Goal: Find specific page/section: Find specific page/section

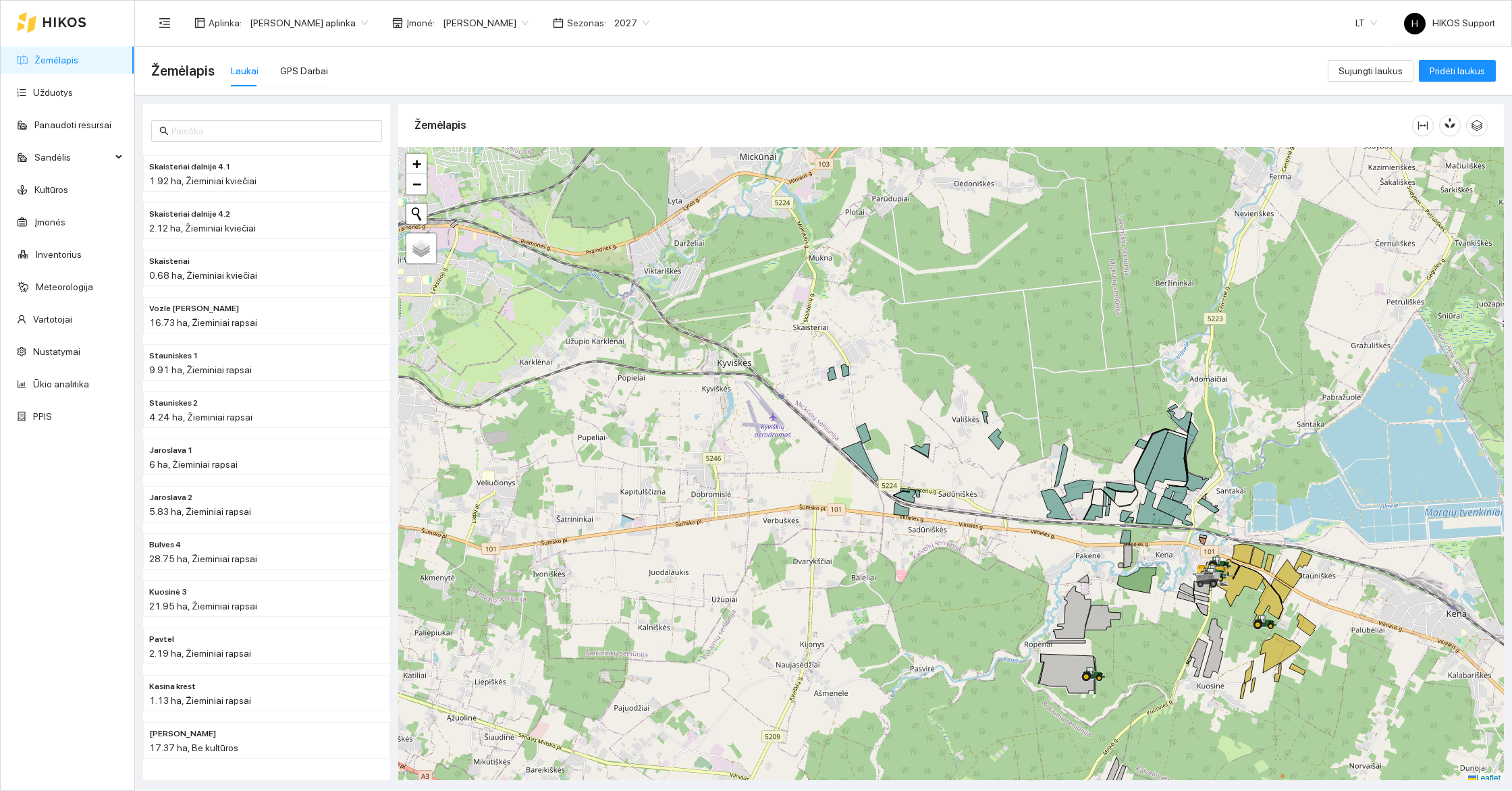
scroll to position [4, 0]
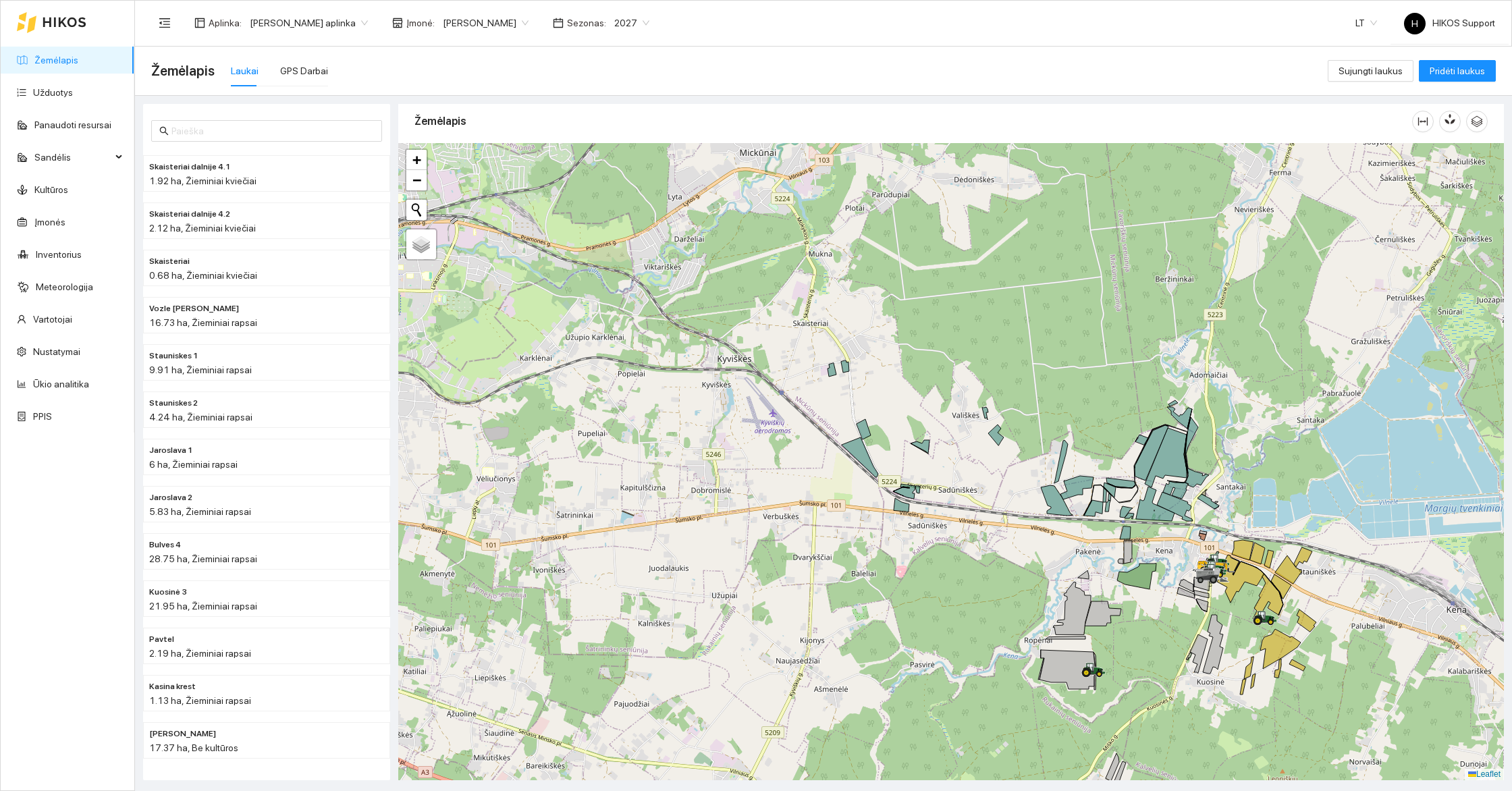
drag, startPoint x: 1090, startPoint y: 263, endPoint x: 1072, endPoint y: 279, distance: 24.1
click at [1072, 279] on div at bounding box center [950, 461] width 1105 height 638
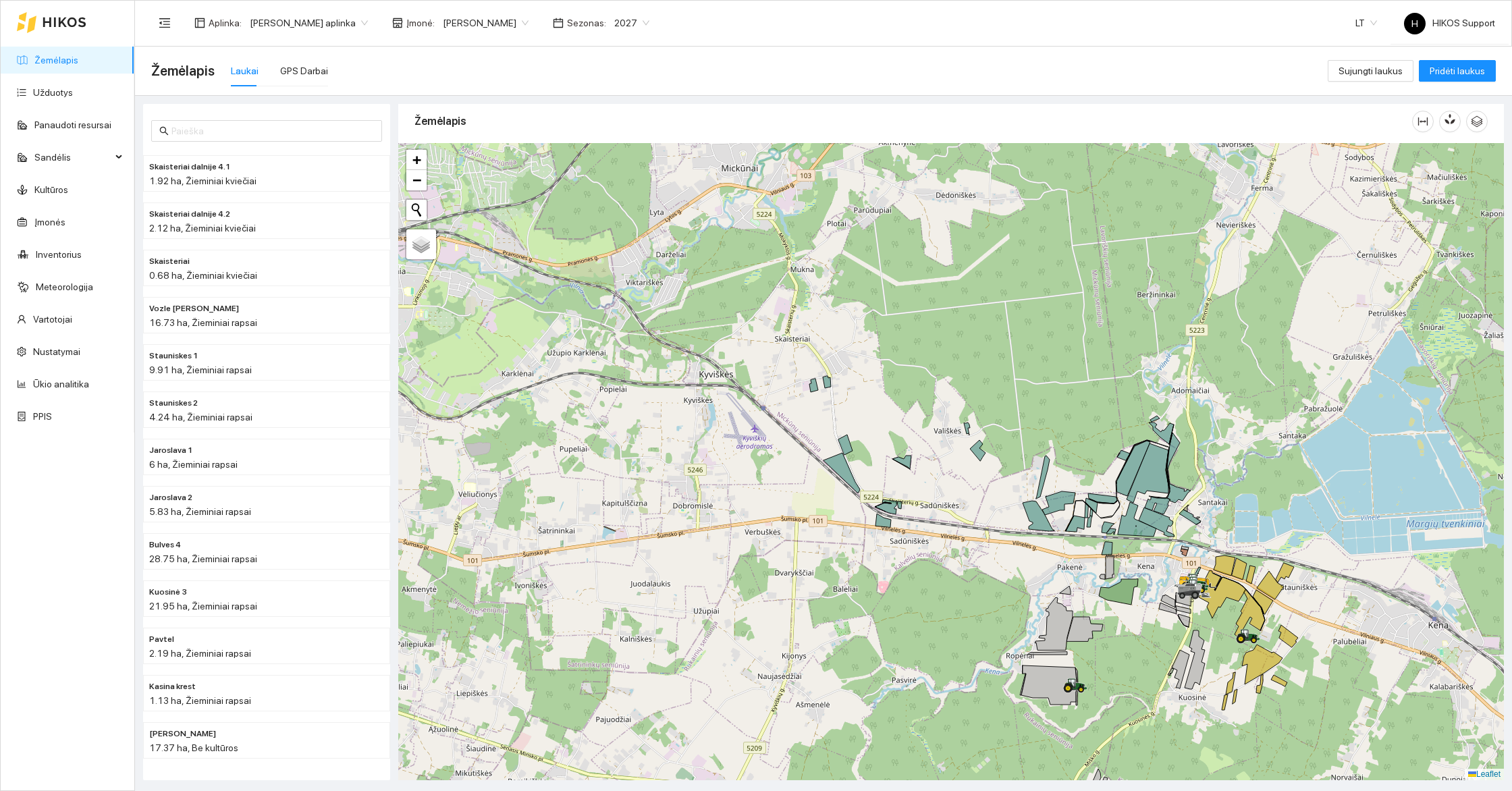
drag, startPoint x: 1096, startPoint y: 341, endPoint x: 985, endPoint y: 511, distance: 203.0
click at [985, 511] on div at bounding box center [950, 461] width 1105 height 638
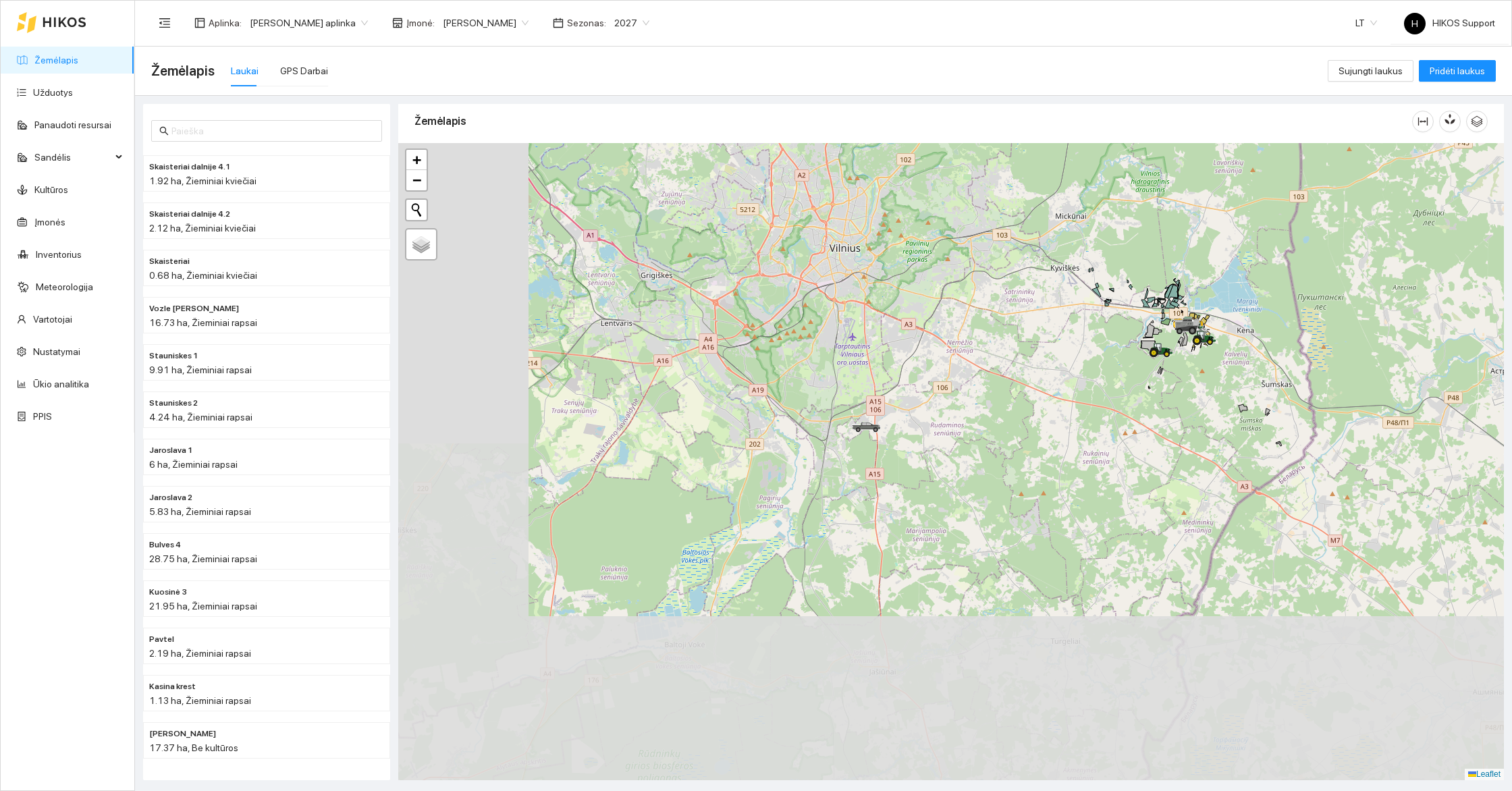
drag, startPoint x: 902, startPoint y: 662, endPoint x: 1093, endPoint y: 387, distance: 334.8
click at [1093, 386] on div at bounding box center [950, 461] width 1105 height 638
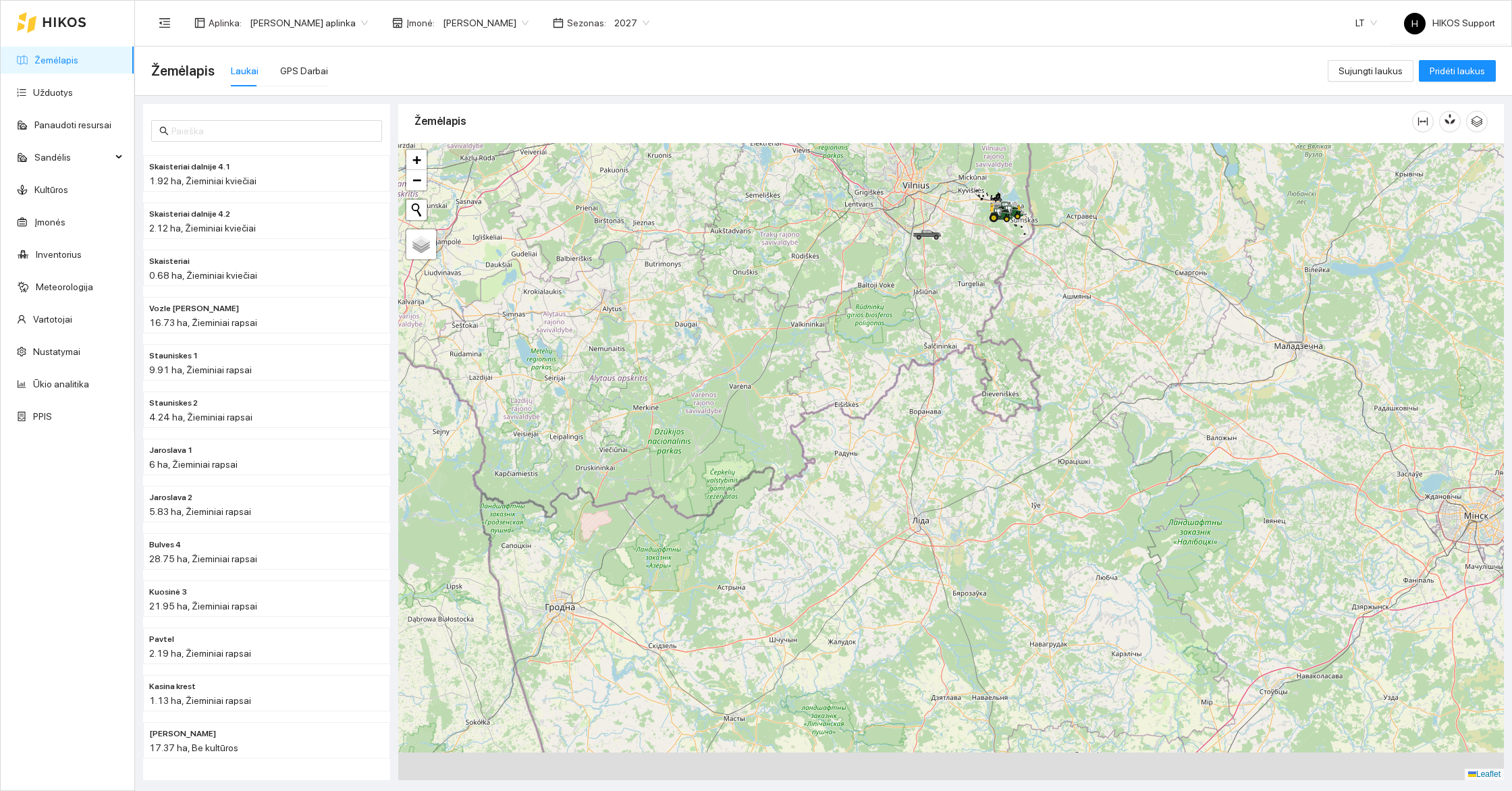
drag, startPoint x: 942, startPoint y: 585, endPoint x: 943, endPoint y: 368, distance: 217.0
click at [943, 368] on div at bounding box center [950, 461] width 1105 height 638
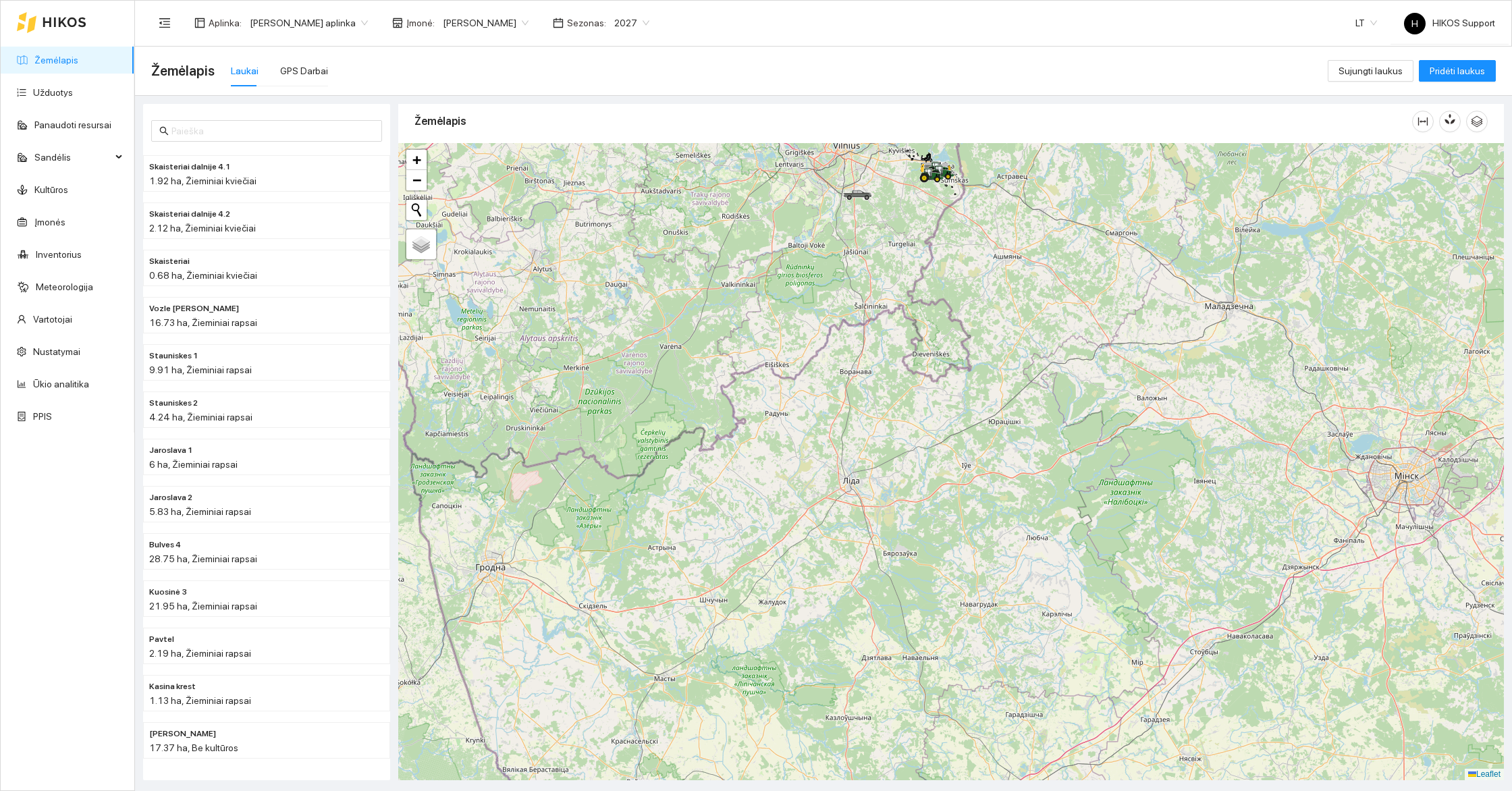
drag, startPoint x: 912, startPoint y: 505, endPoint x: 831, endPoint y: 448, distance: 99.0
click at [831, 448] on div at bounding box center [950, 461] width 1105 height 638
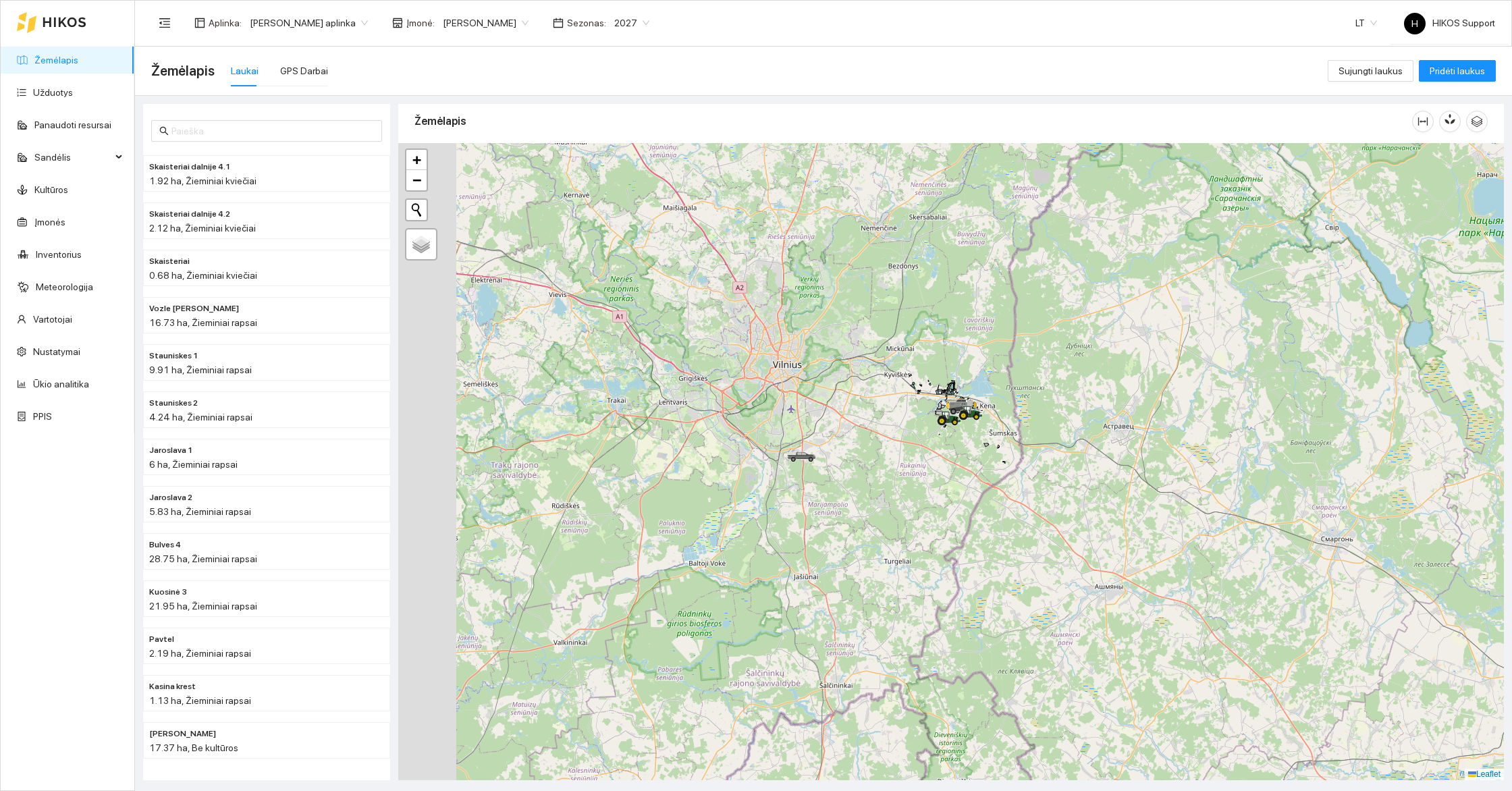
drag, startPoint x: 777, startPoint y: 255, endPoint x: 928, endPoint y: 335, distance: 170.9
click at [928, 335] on div at bounding box center [950, 461] width 1105 height 638
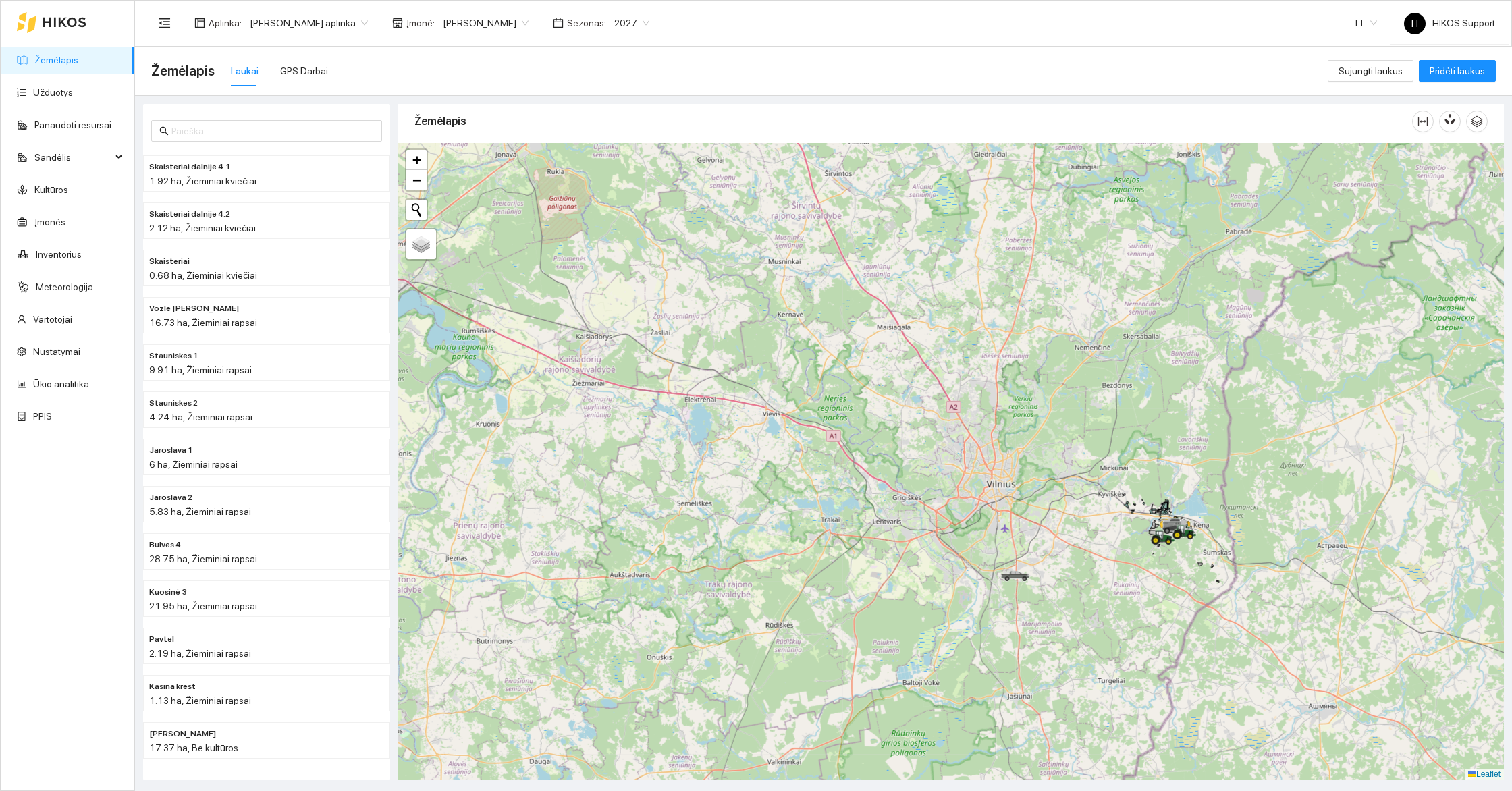
click at [328, 14] on span "[PERSON_NAME] aplinka" at bounding box center [309, 22] width 118 height 20
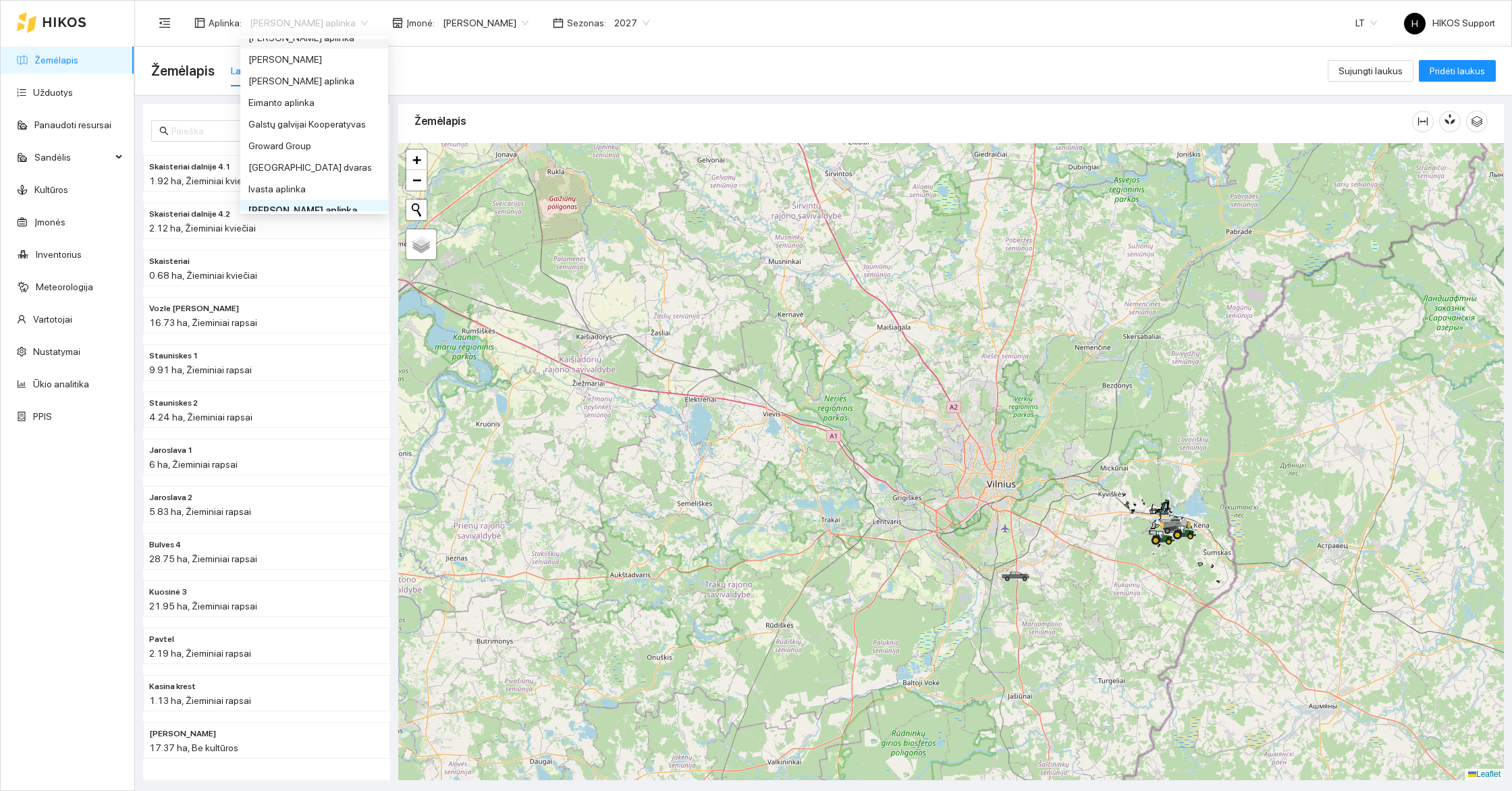
scroll to position [272, 0]
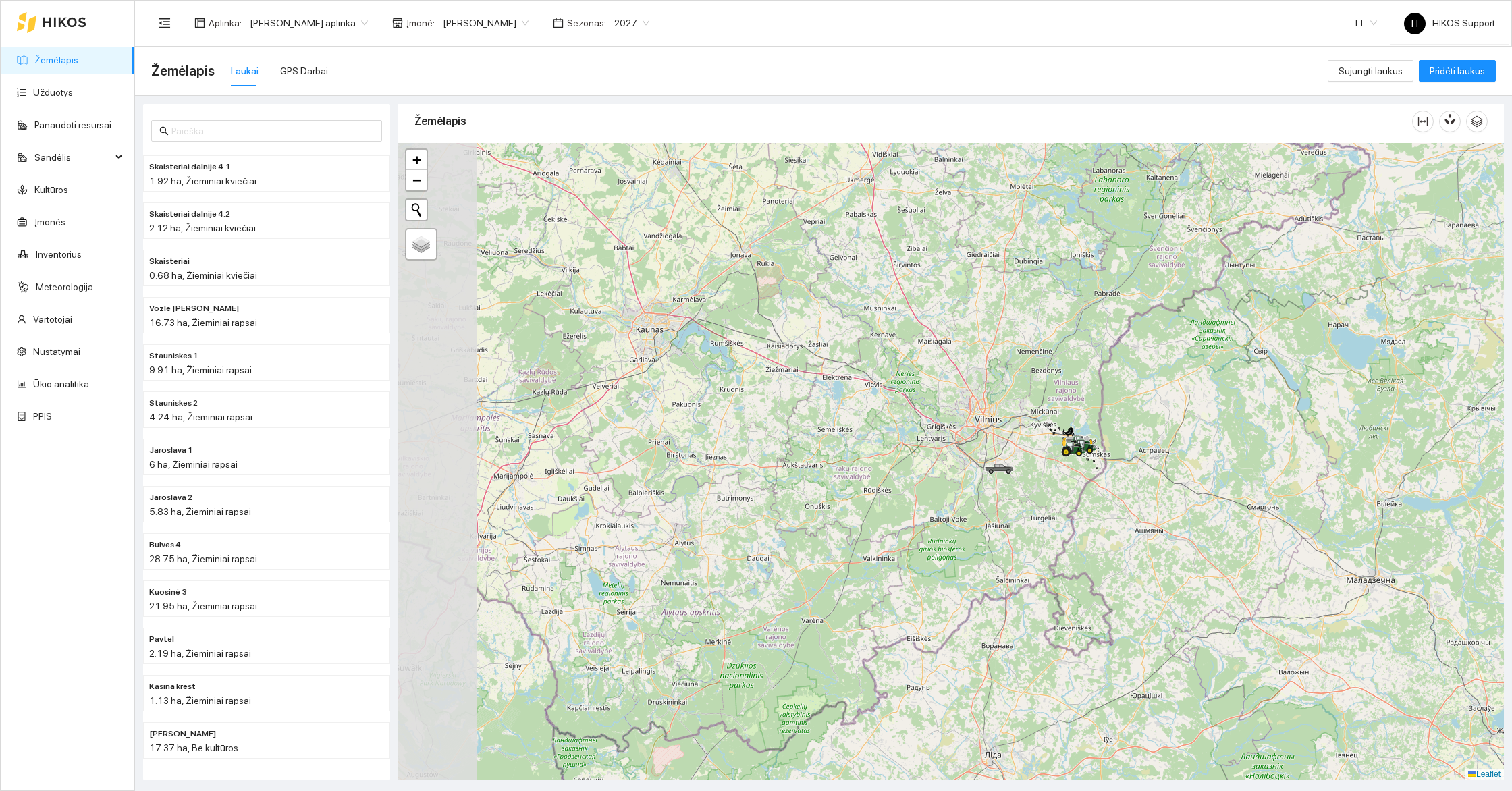
drag, startPoint x: 662, startPoint y: 617, endPoint x: 795, endPoint y: 519, distance: 165.2
click at [795, 519] on div at bounding box center [950, 461] width 1105 height 638
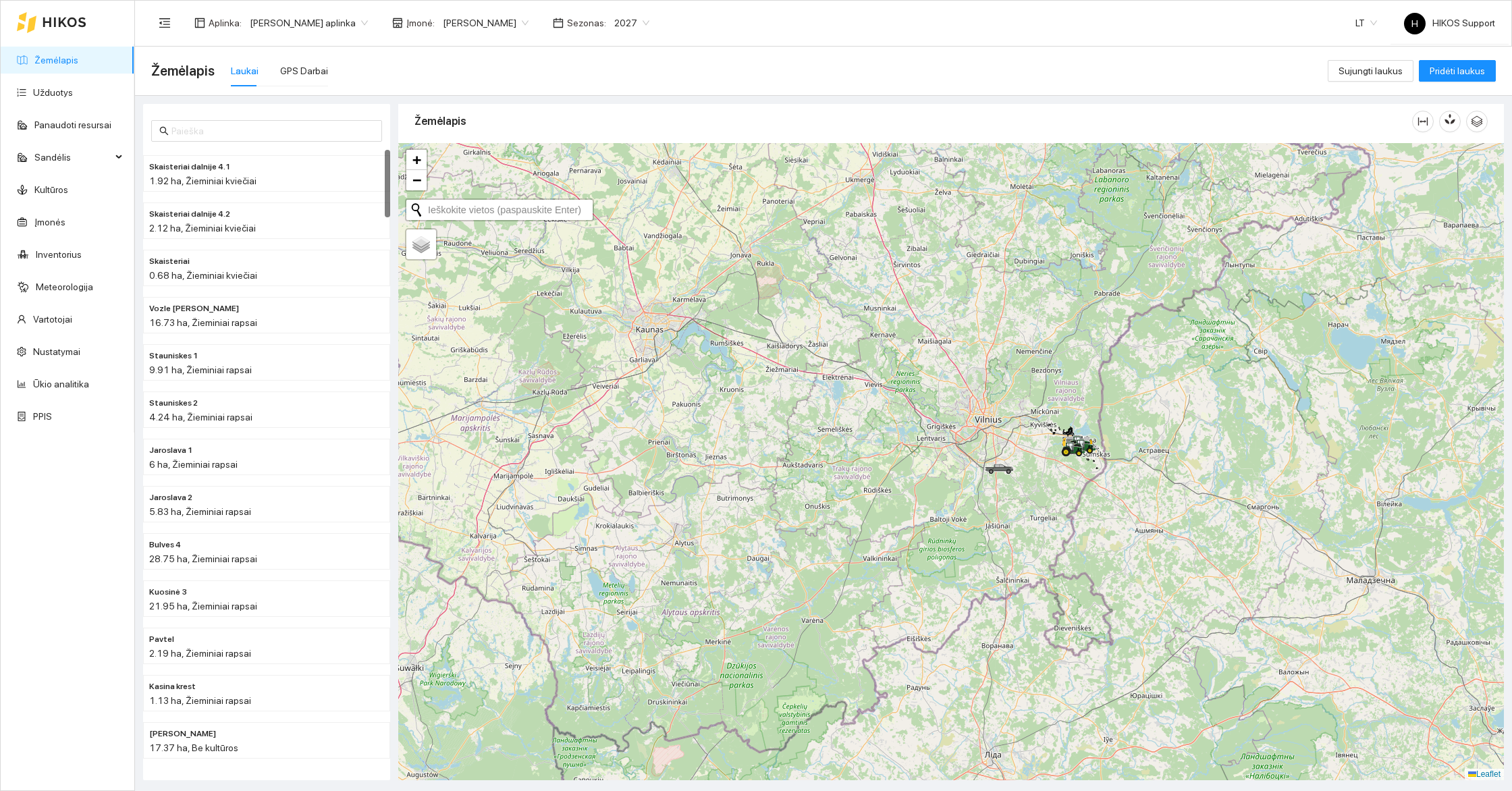
click at [424, 212] on button "Initiate a new search" at bounding box center [416, 210] width 20 height 20
type input "vilkija"
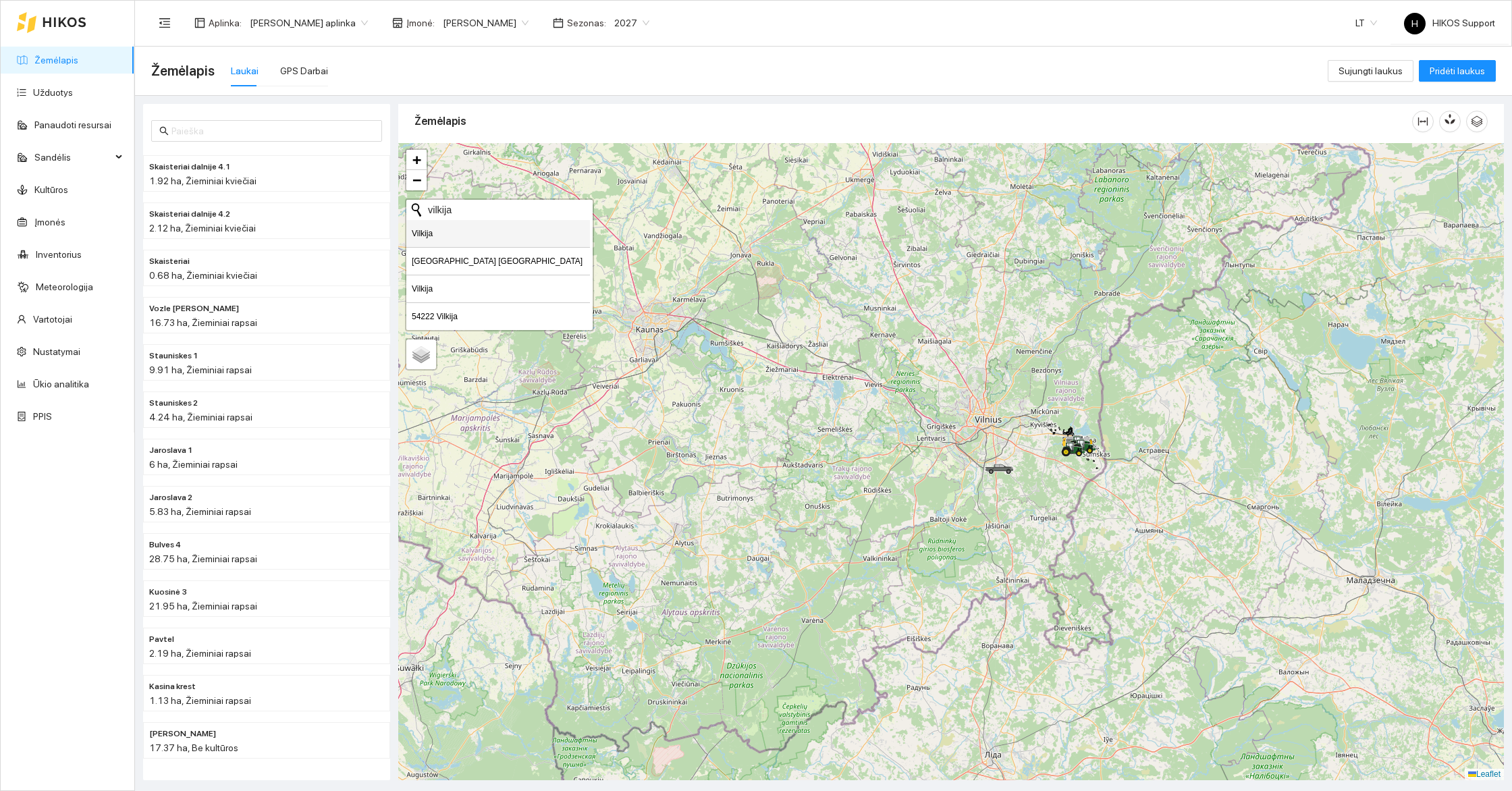
click at [464, 236] on li "Vilkija [GEOGRAPHIC_DATA] [GEOGRAPHIC_DATA]" at bounding box center [498, 234] width 183 height 28
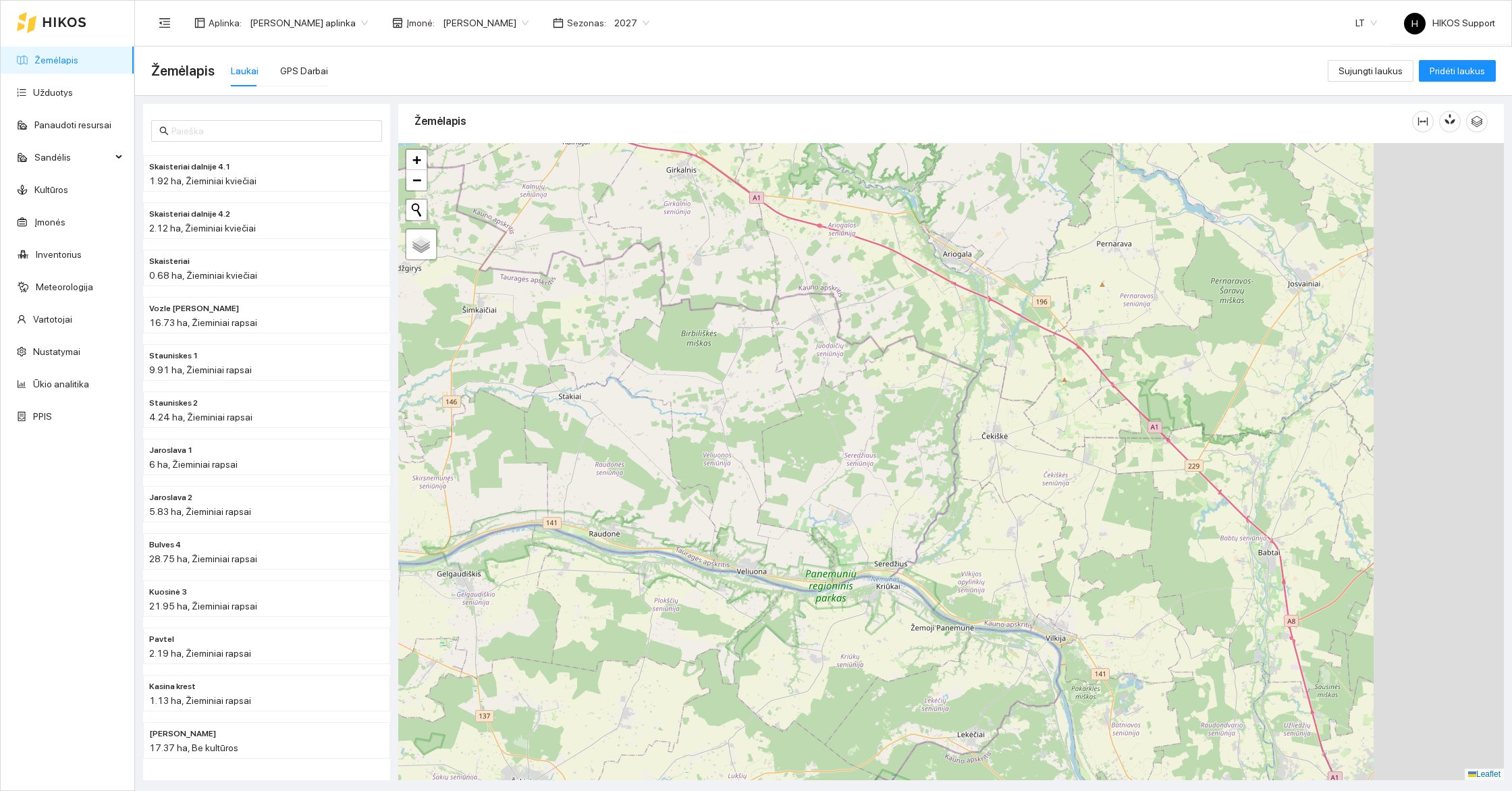
drag, startPoint x: 1396, startPoint y: 586, endPoint x: 1135, endPoint y: 599, distance: 261.3
click at [1135, 599] on div at bounding box center [950, 461] width 1105 height 638
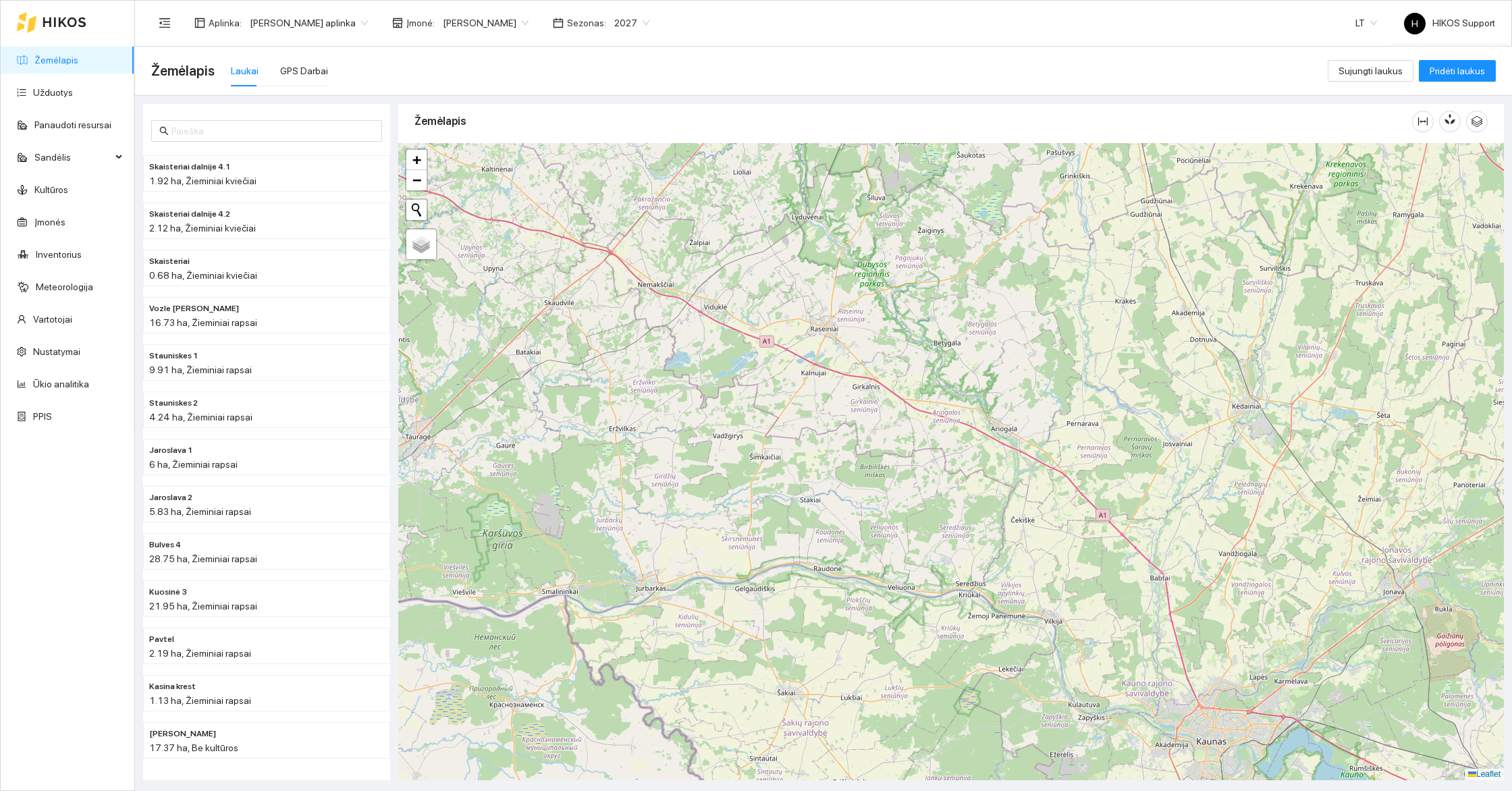
drag, startPoint x: 1202, startPoint y: 511, endPoint x: 957, endPoint y: 581, distance: 254.8
click at [957, 581] on div at bounding box center [950, 461] width 1105 height 638
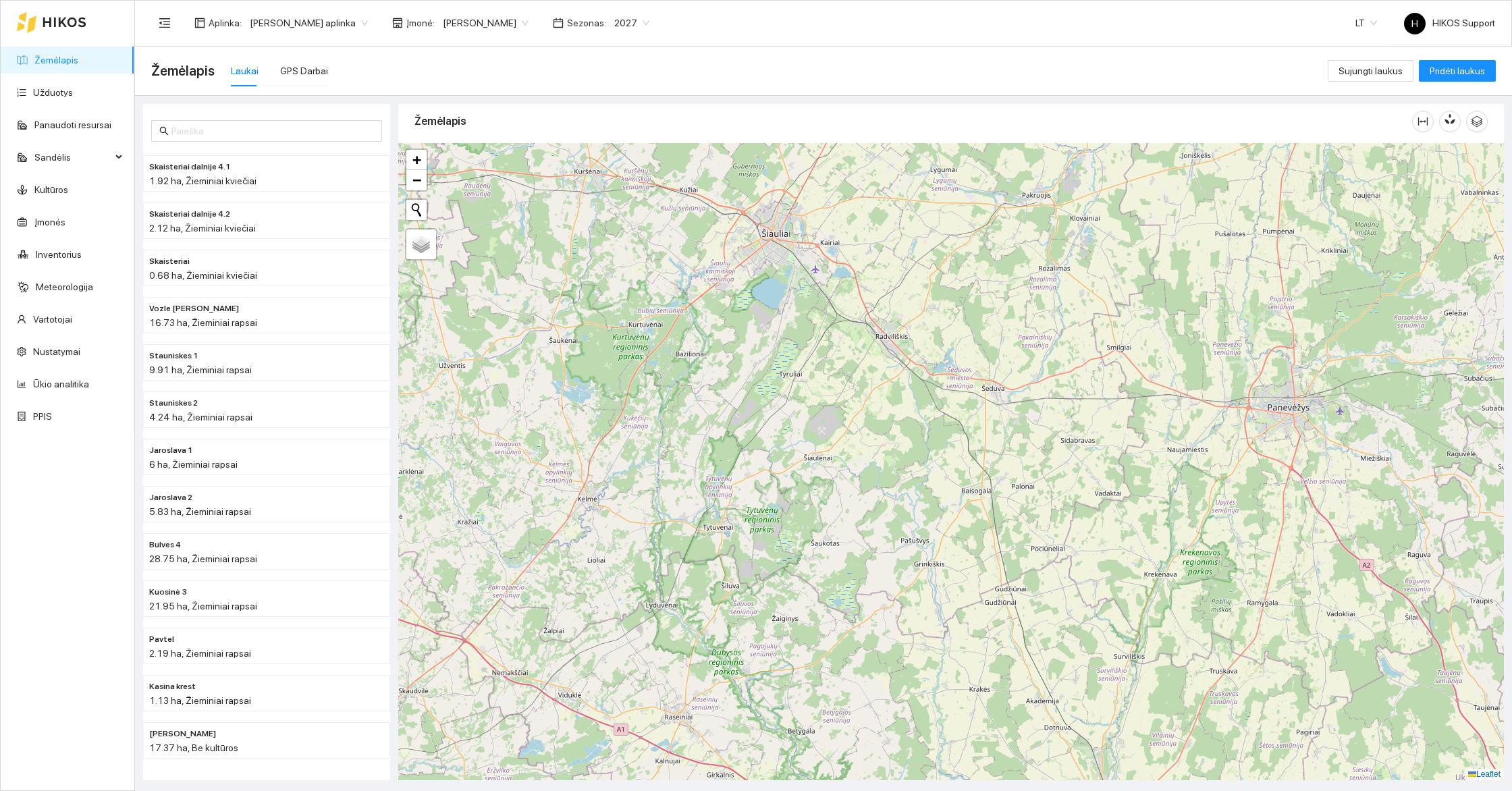
drag, startPoint x: 930, startPoint y: 407, endPoint x: 897, endPoint y: 520, distance: 117.7
click at [899, 518] on div at bounding box center [950, 461] width 1105 height 638
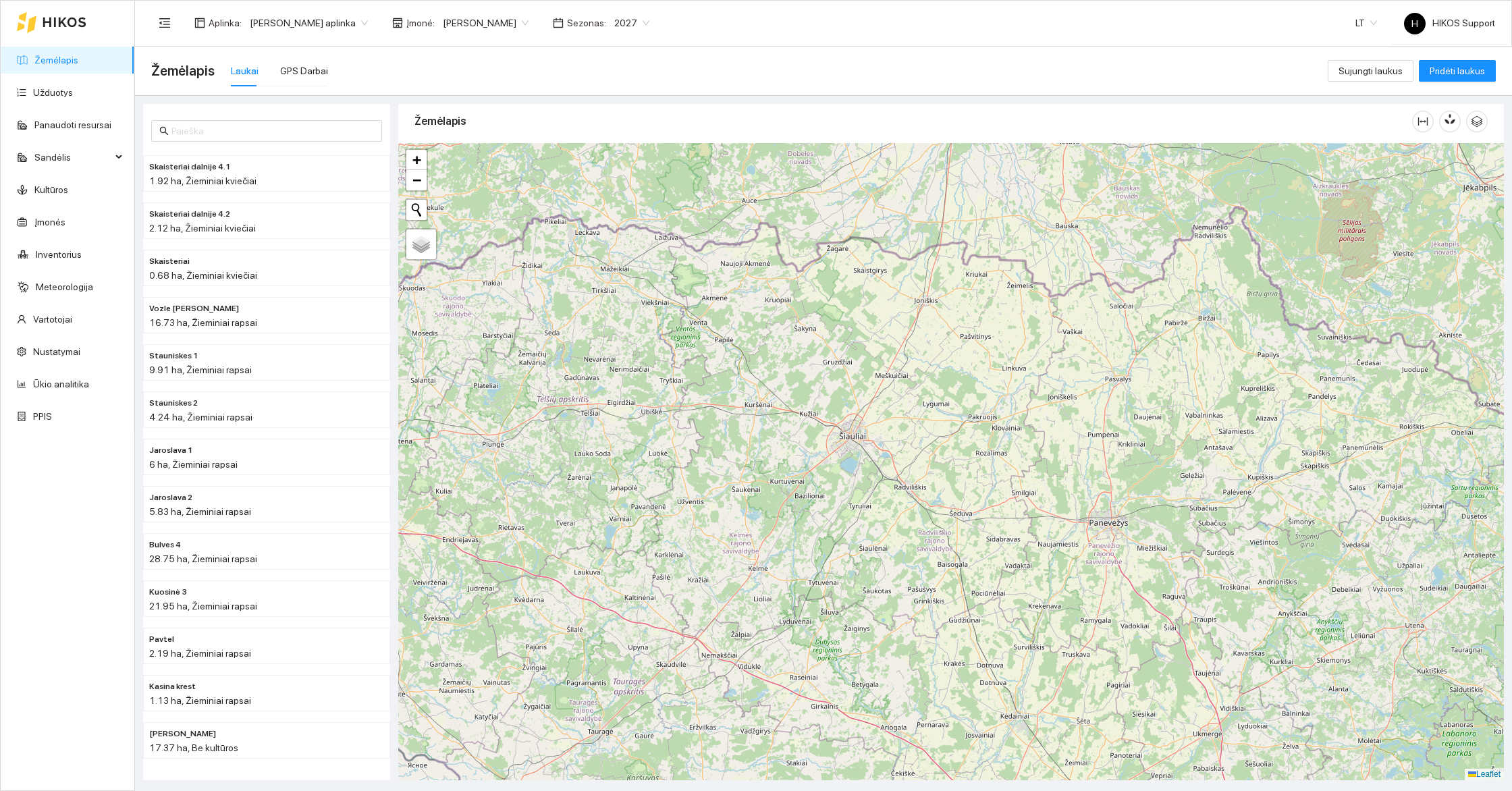
drag, startPoint x: 949, startPoint y: 581, endPoint x: 1092, endPoint y: 529, distance: 152.2
click at [1092, 536] on div at bounding box center [950, 461] width 1105 height 638
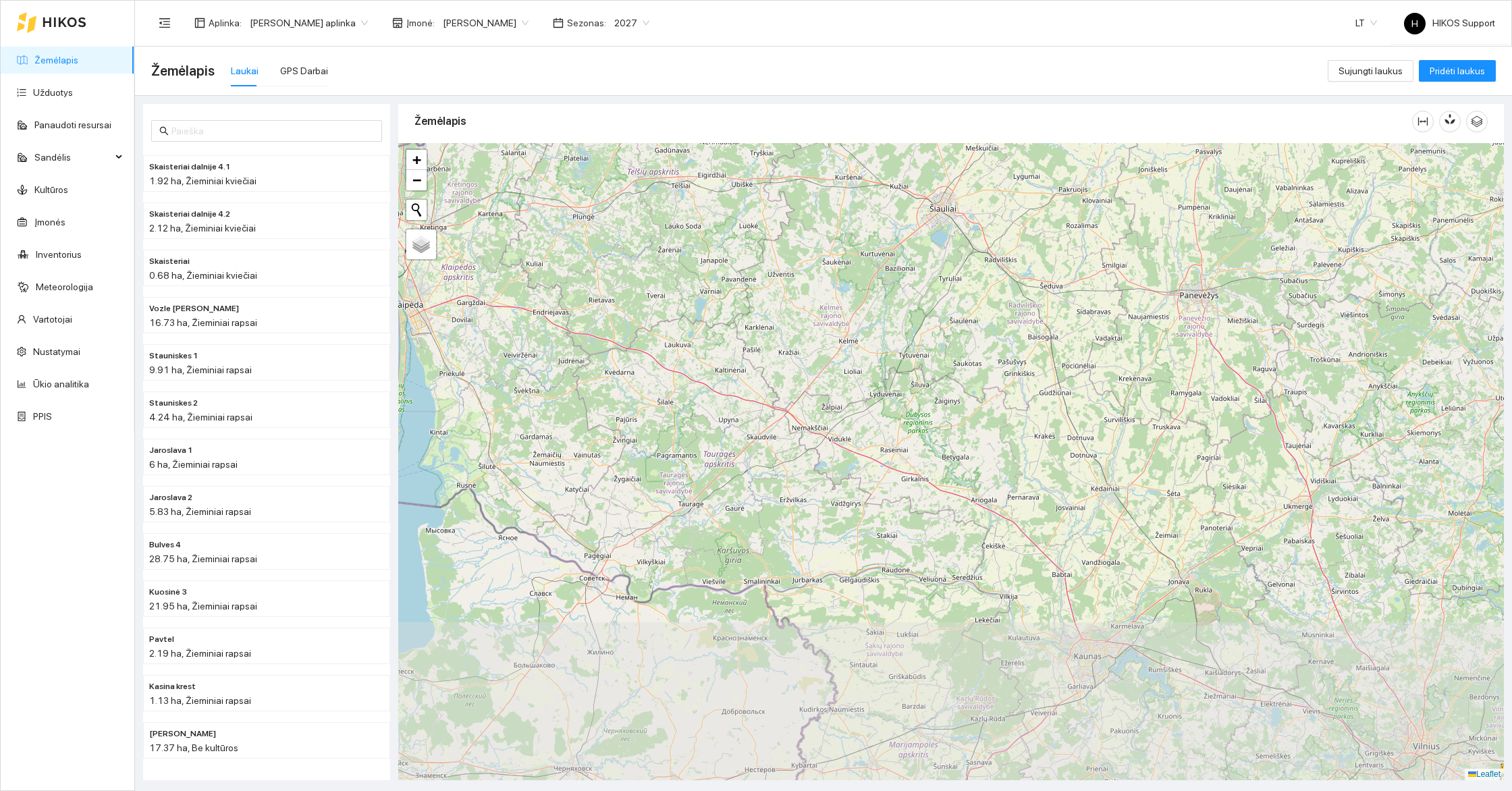
drag, startPoint x: 1085, startPoint y: 524, endPoint x: 1012, endPoint y: 338, distance: 199.8
click at [1012, 338] on div at bounding box center [950, 461] width 1105 height 638
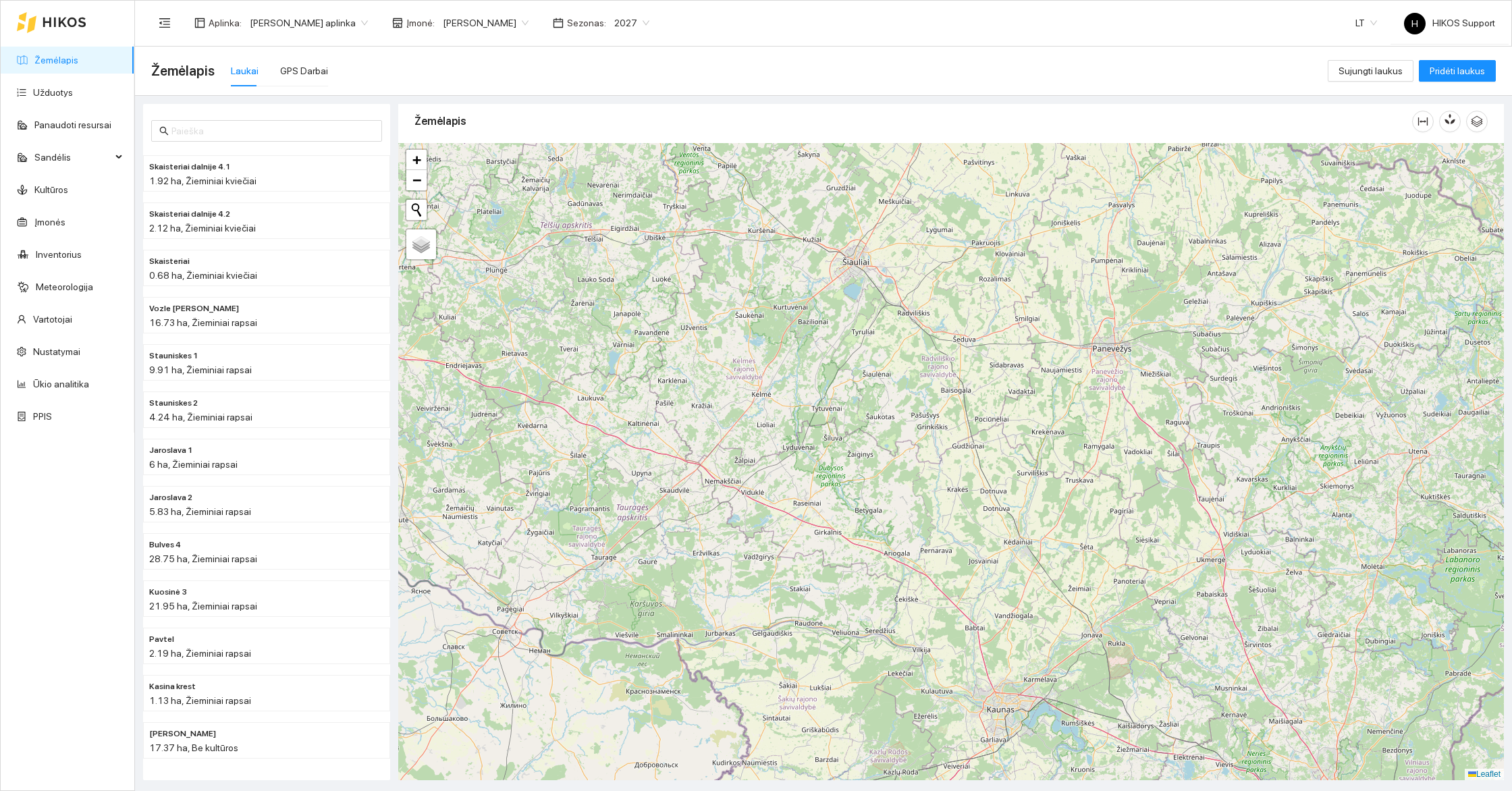
drag, startPoint x: 982, startPoint y: 546, endPoint x: 911, endPoint y: 626, distance: 107.0
click at [911, 626] on div at bounding box center [950, 461] width 1105 height 638
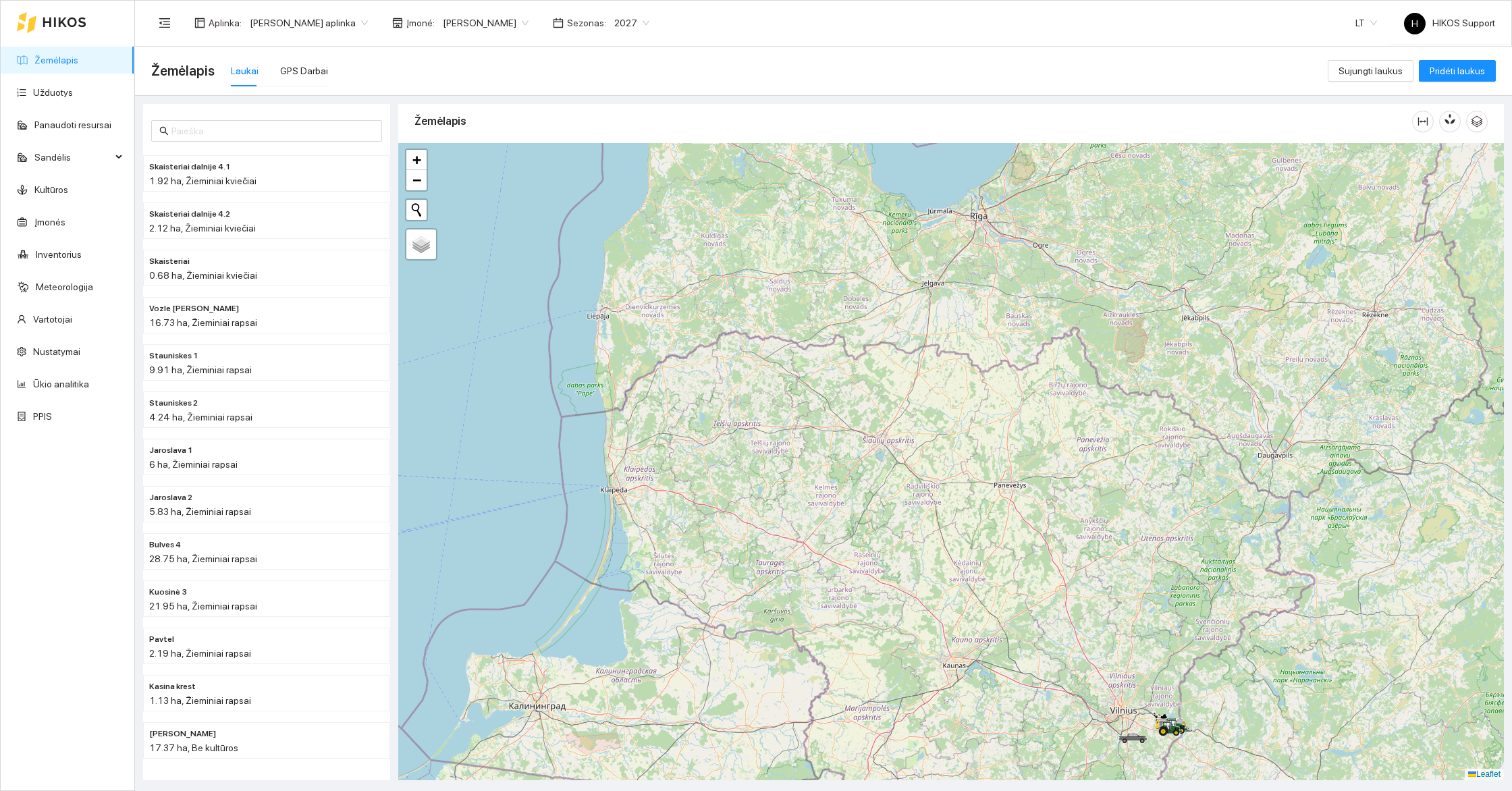
click at [875, 641] on div at bounding box center [950, 461] width 1105 height 638
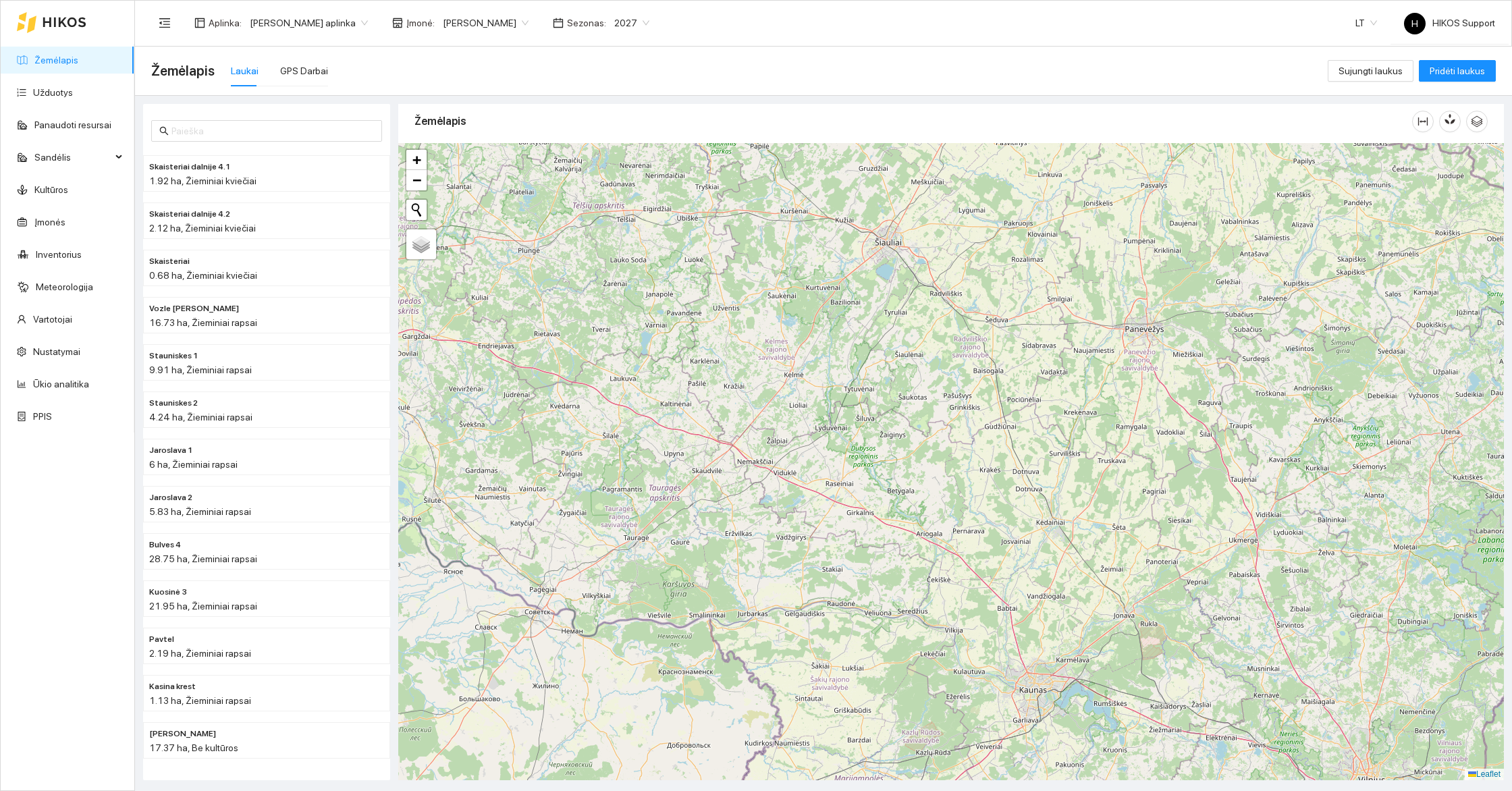
click at [941, 480] on div at bounding box center [950, 461] width 1105 height 638
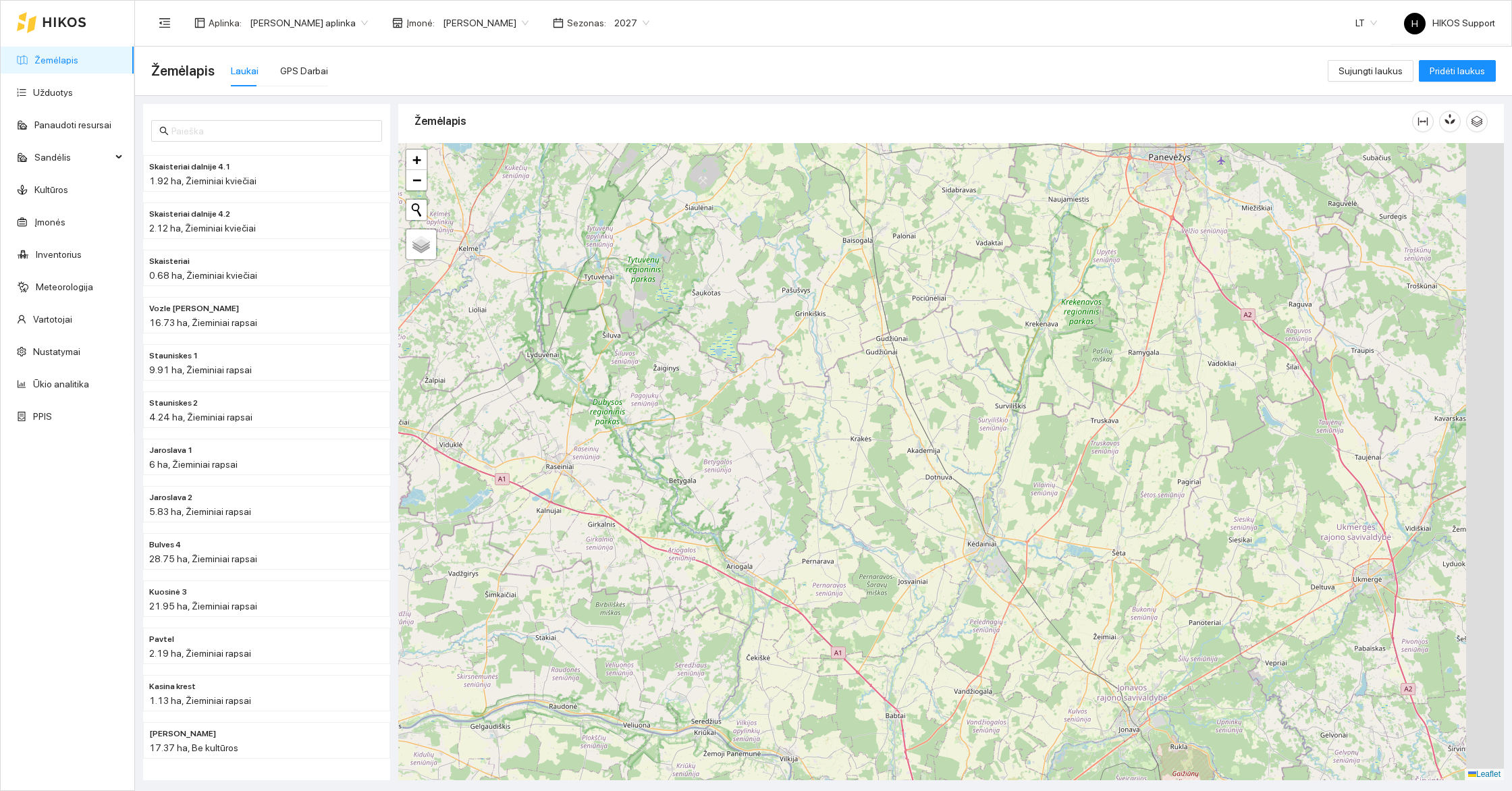
drag, startPoint x: 1021, startPoint y: 557, endPoint x: 813, endPoint y: 467, distance: 226.6
click at [815, 507] on div at bounding box center [950, 461] width 1105 height 638
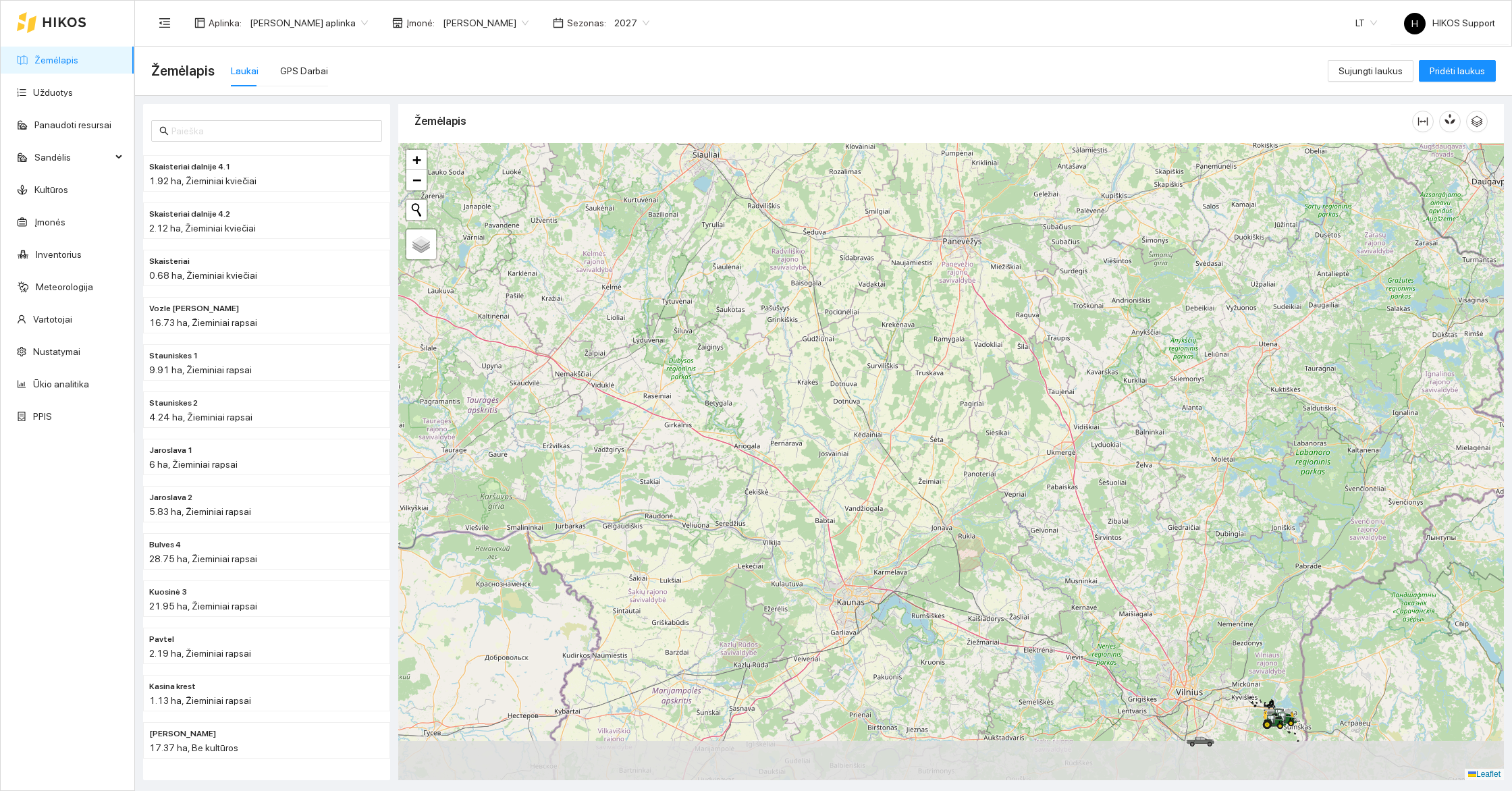
drag, startPoint x: 830, startPoint y: 593, endPoint x: 843, endPoint y: 537, distance: 57.5
click at [843, 537] on div at bounding box center [950, 461] width 1105 height 638
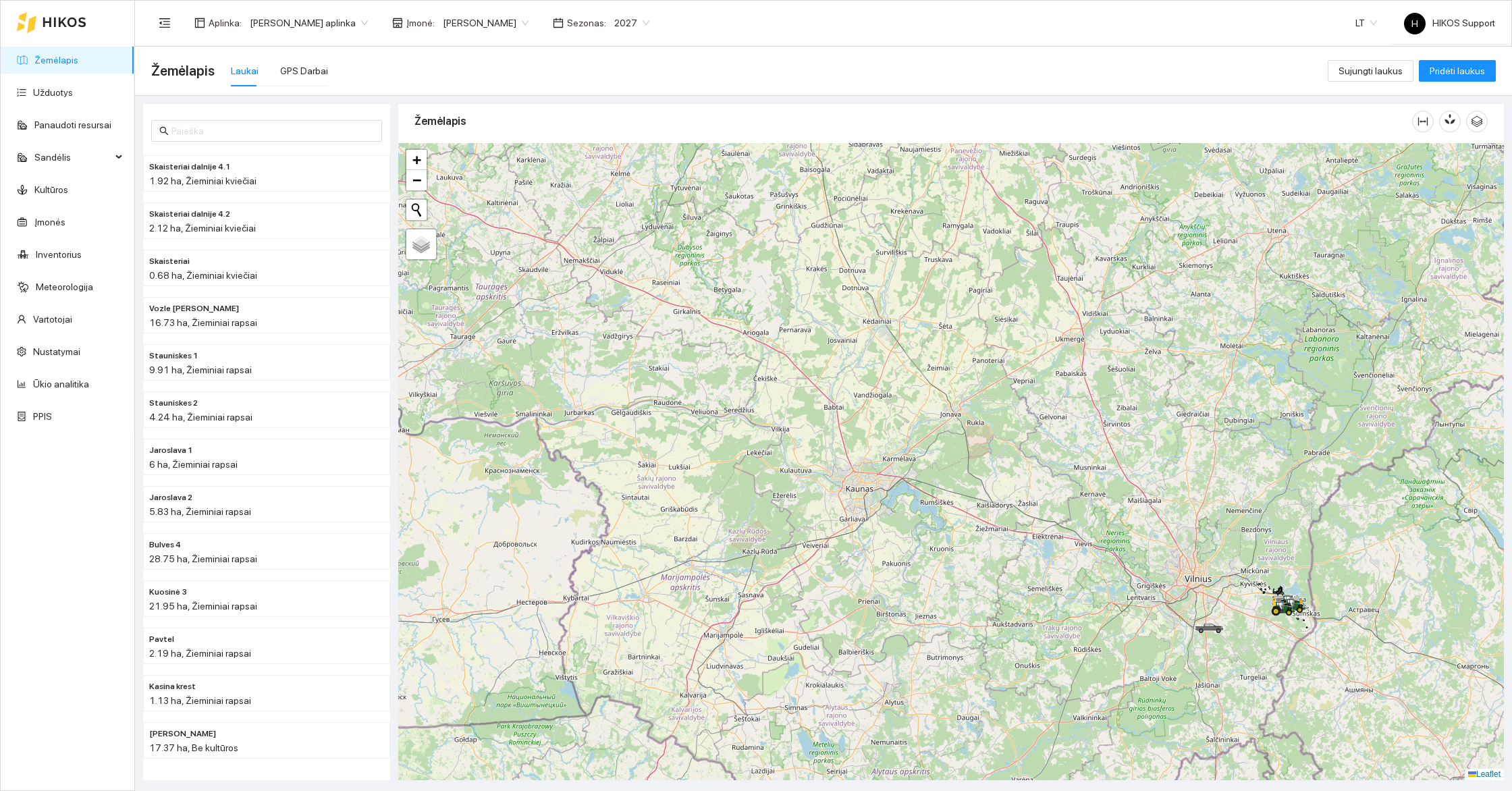
drag, startPoint x: 854, startPoint y: 606, endPoint x: 854, endPoint y: 491, distance: 115.0
click at [854, 491] on div at bounding box center [950, 461] width 1105 height 638
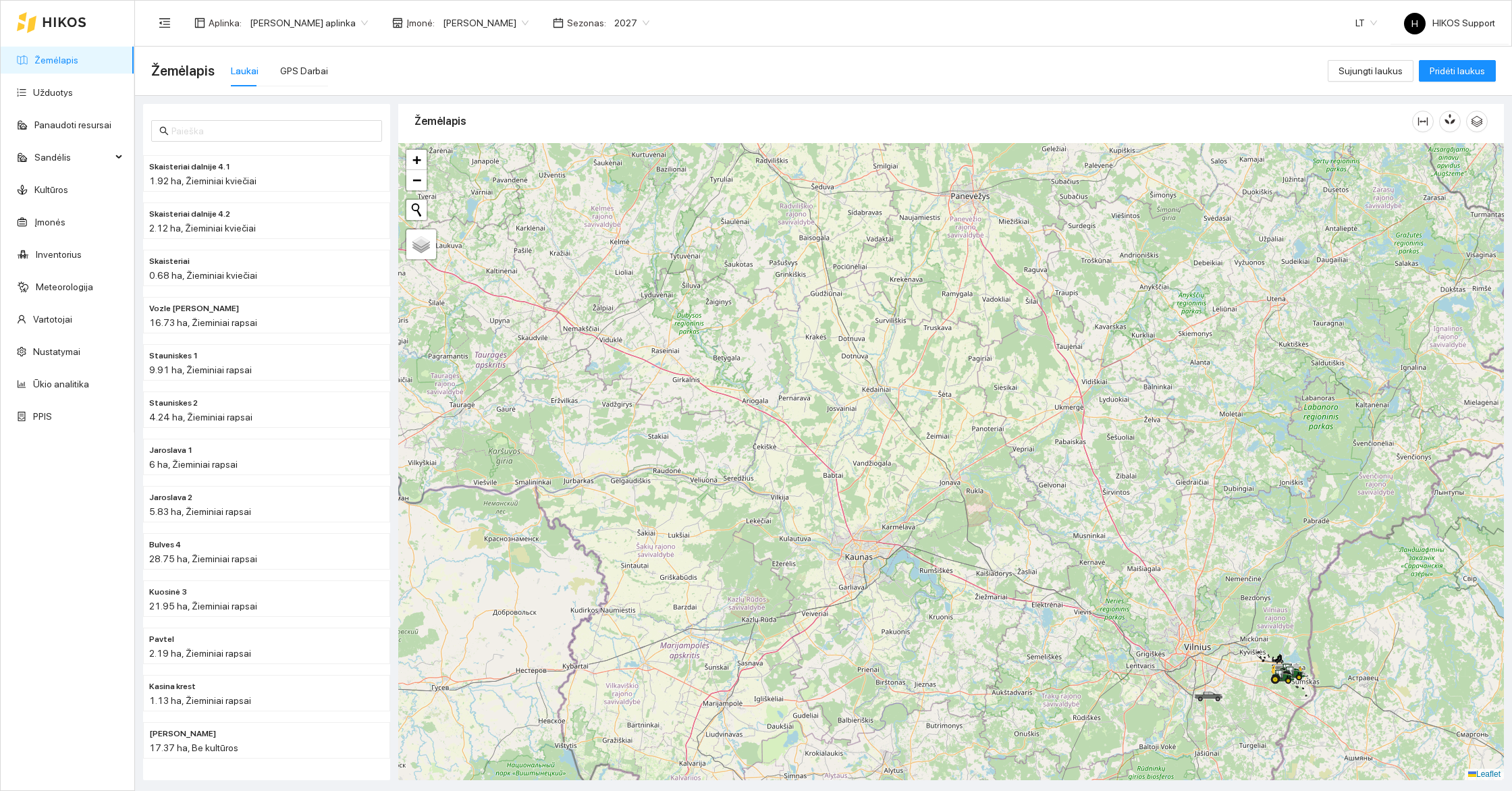
drag, startPoint x: 951, startPoint y: 435, endPoint x: 950, endPoint y: 580, distance: 145.0
click at [950, 580] on div at bounding box center [950, 461] width 1105 height 638
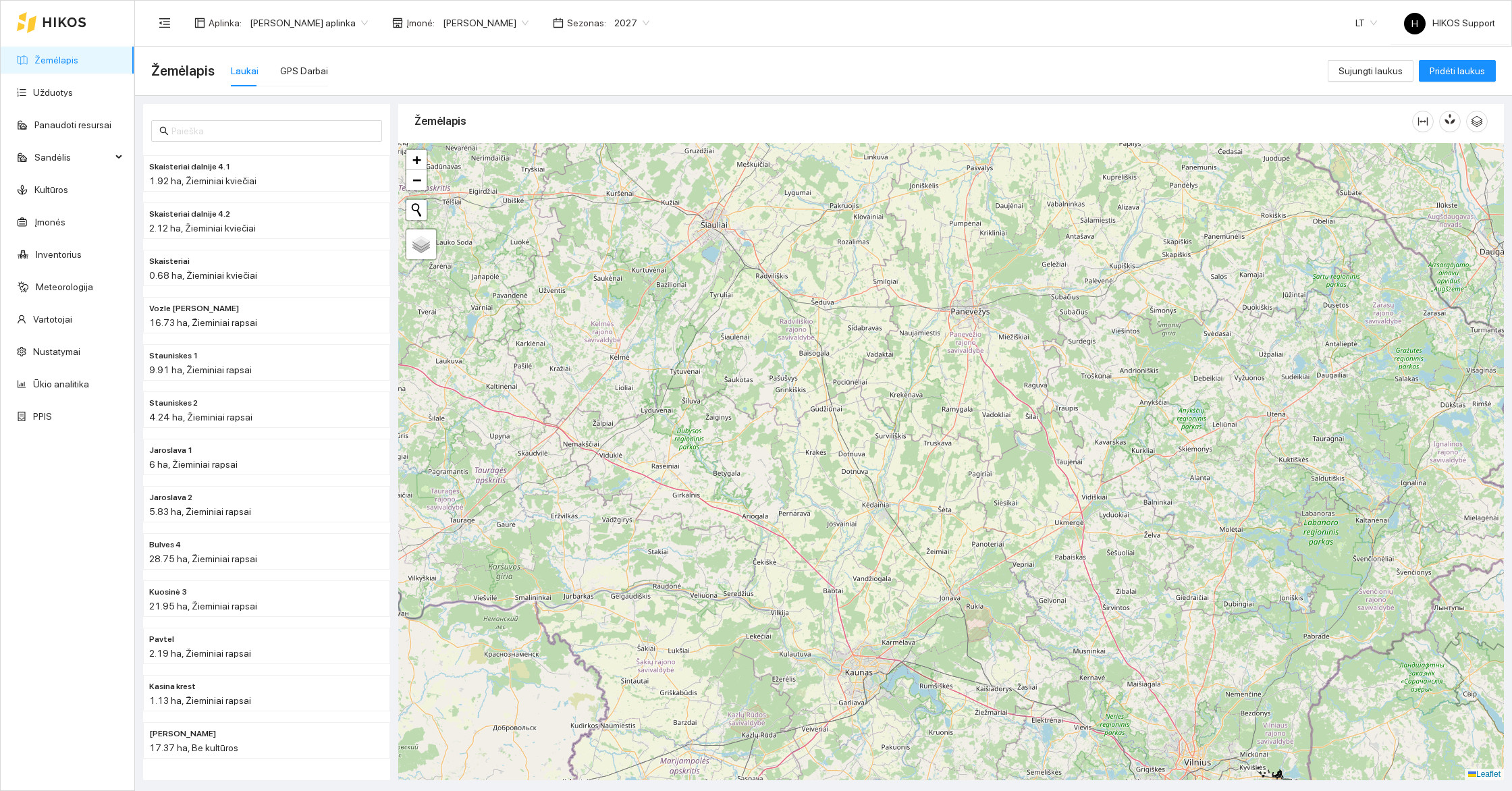
click at [897, 491] on div at bounding box center [950, 461] width 1105 height 638
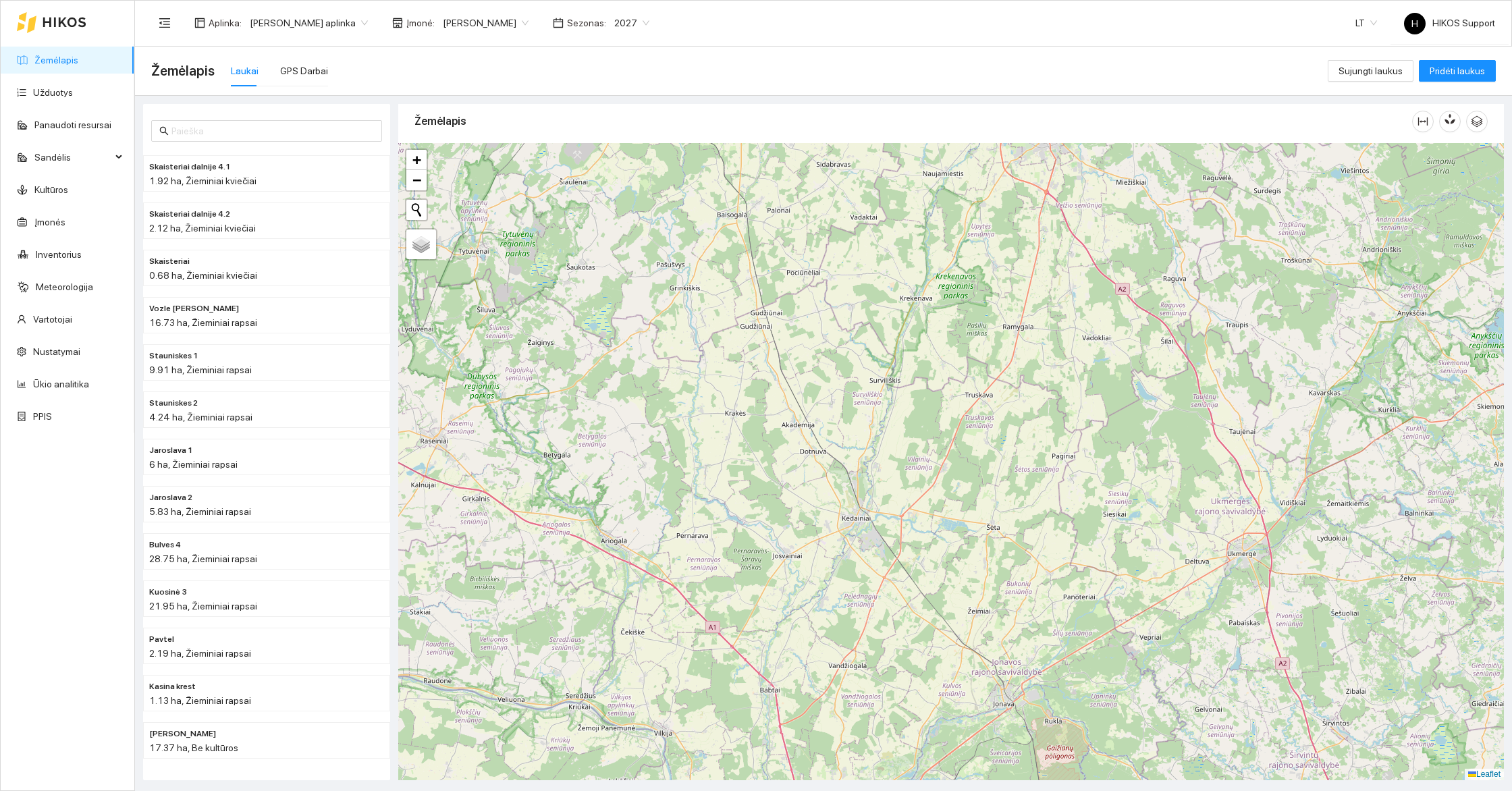
click at [853, 548] on div at bounding box center [950, 461] width 1105 height 638
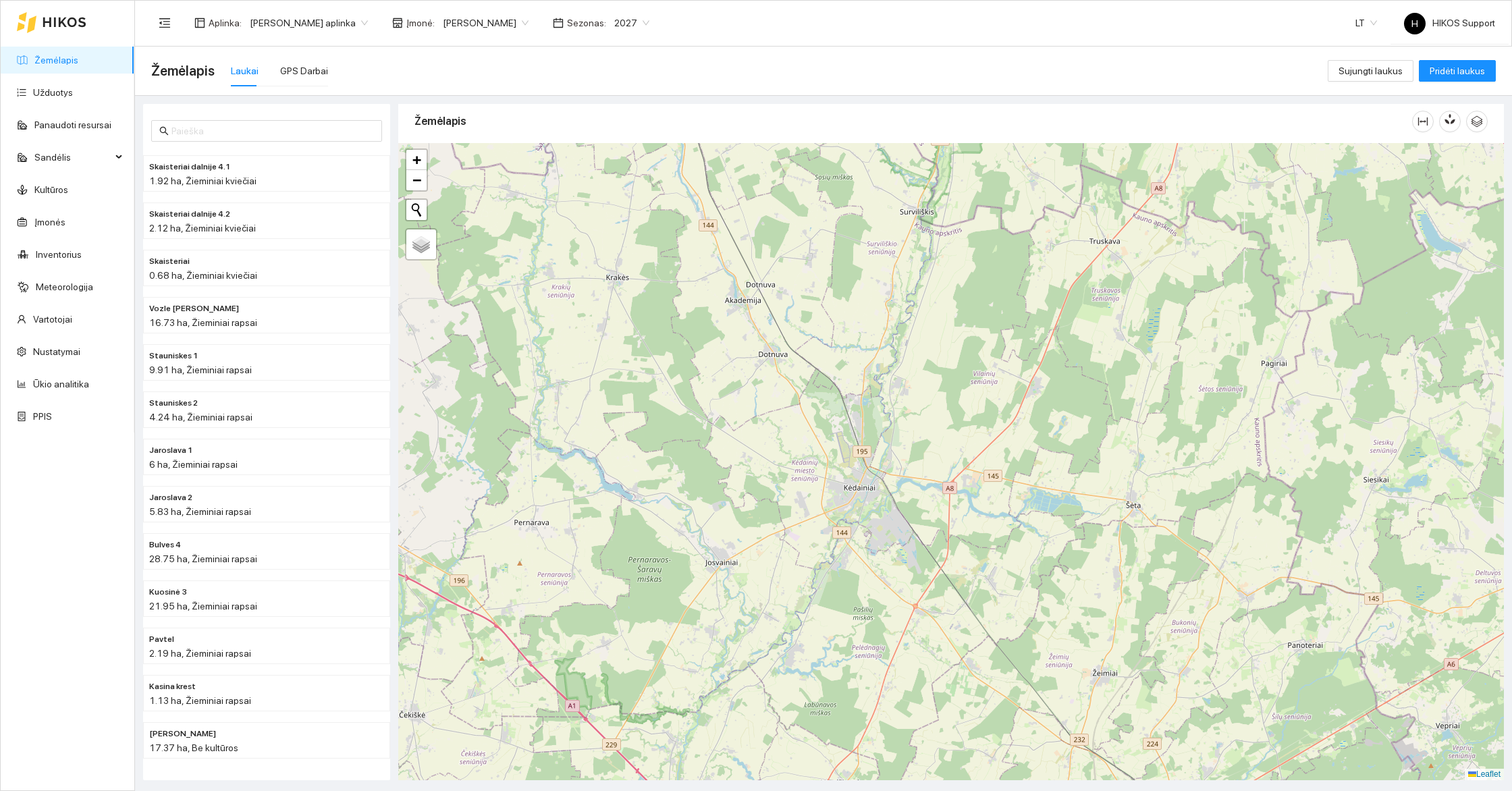
click at [870, 523] on div at bounding box center [950, 461] width 1105 height 638
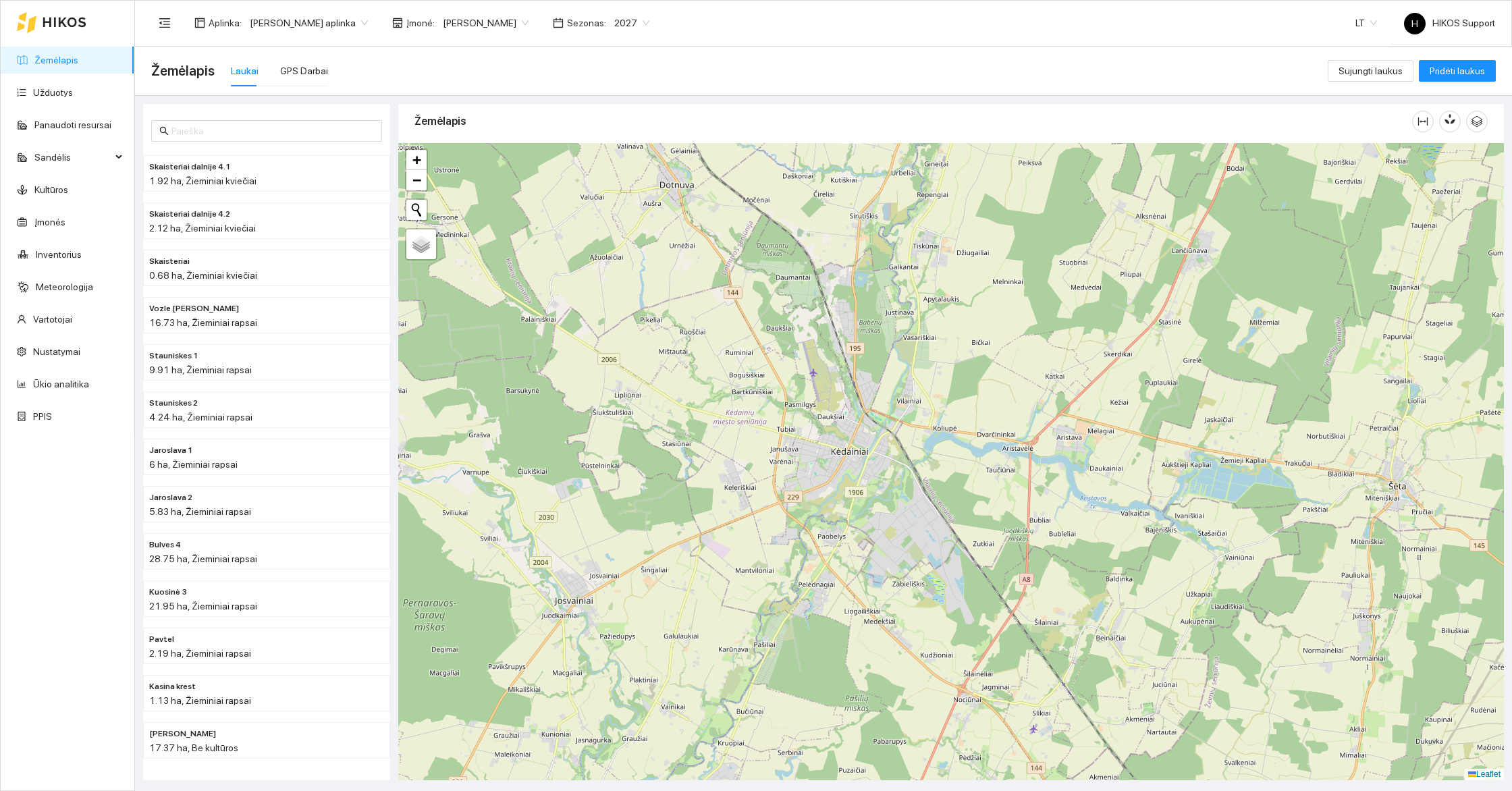
drag, startPoint x: 912, startPoint y: 380, endPoint x: 911, endPoint y: 434, distance: 54.0
click at [911, 434] on div at bounding box center [950, 461] width 1105 height 638
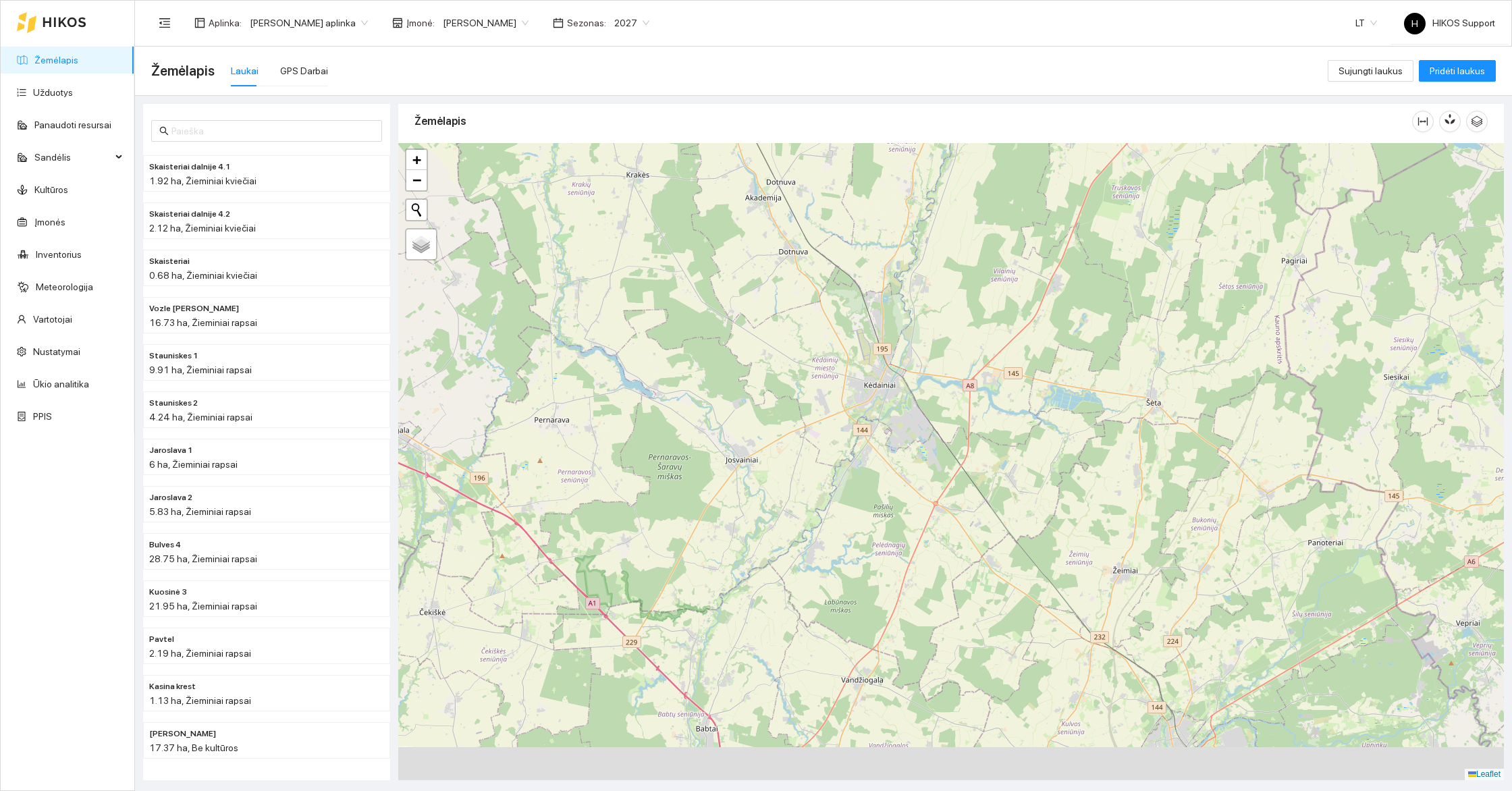
drag, startPoint x: 913, startPoint y: 544, endPoint x: 913, endPoint y: 451, distance: 93.0
click at [913, 451] on div at bounding box center [950, 461] width 1105 height 638
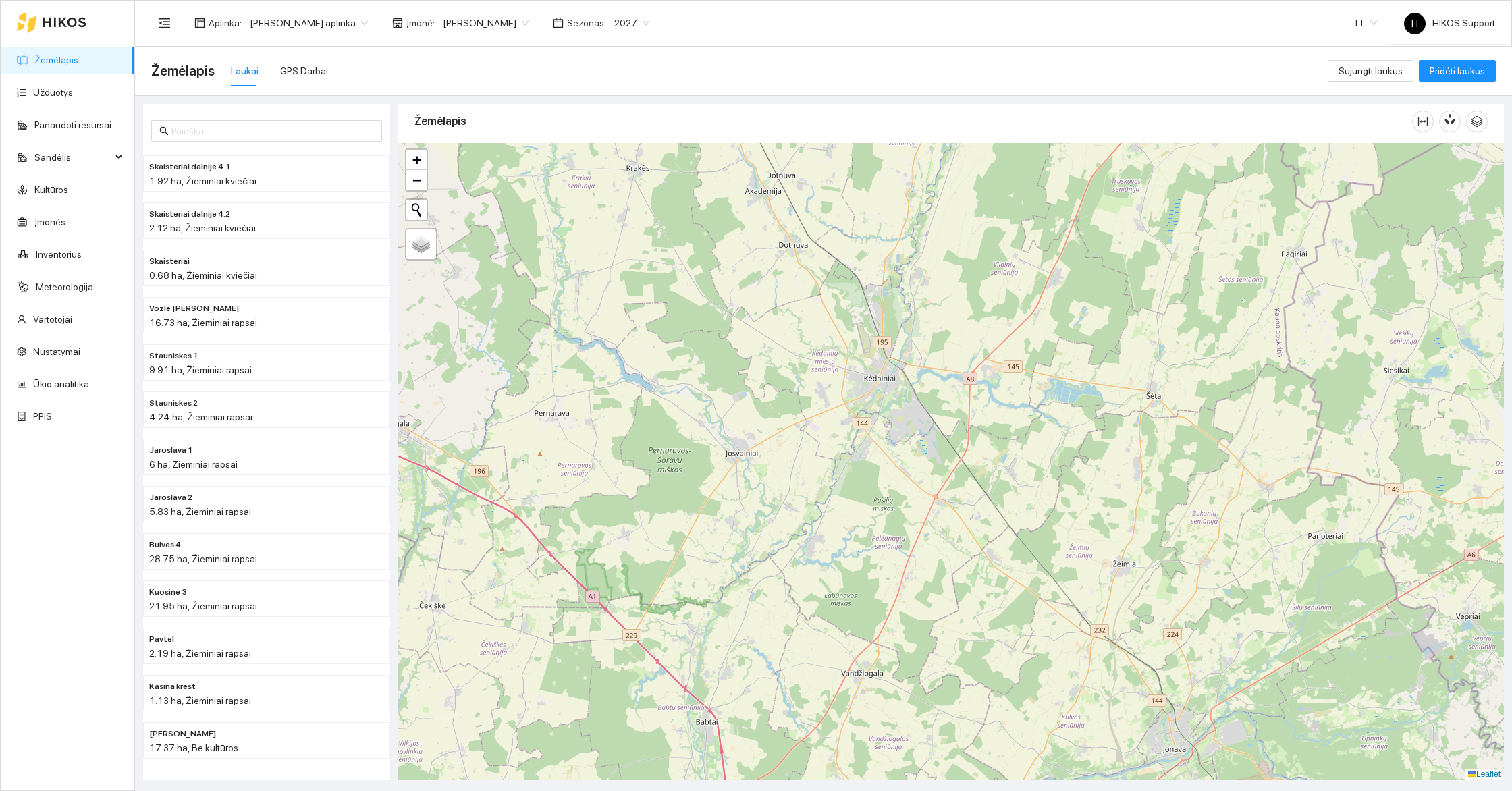
drag, startPoint x: 939, startPoint y: 308, endPoint x: 937, endPoint y: 408, distance: 100.0
click at [937, 408] on div at bounding box center [950, 461] width 1105 height 638
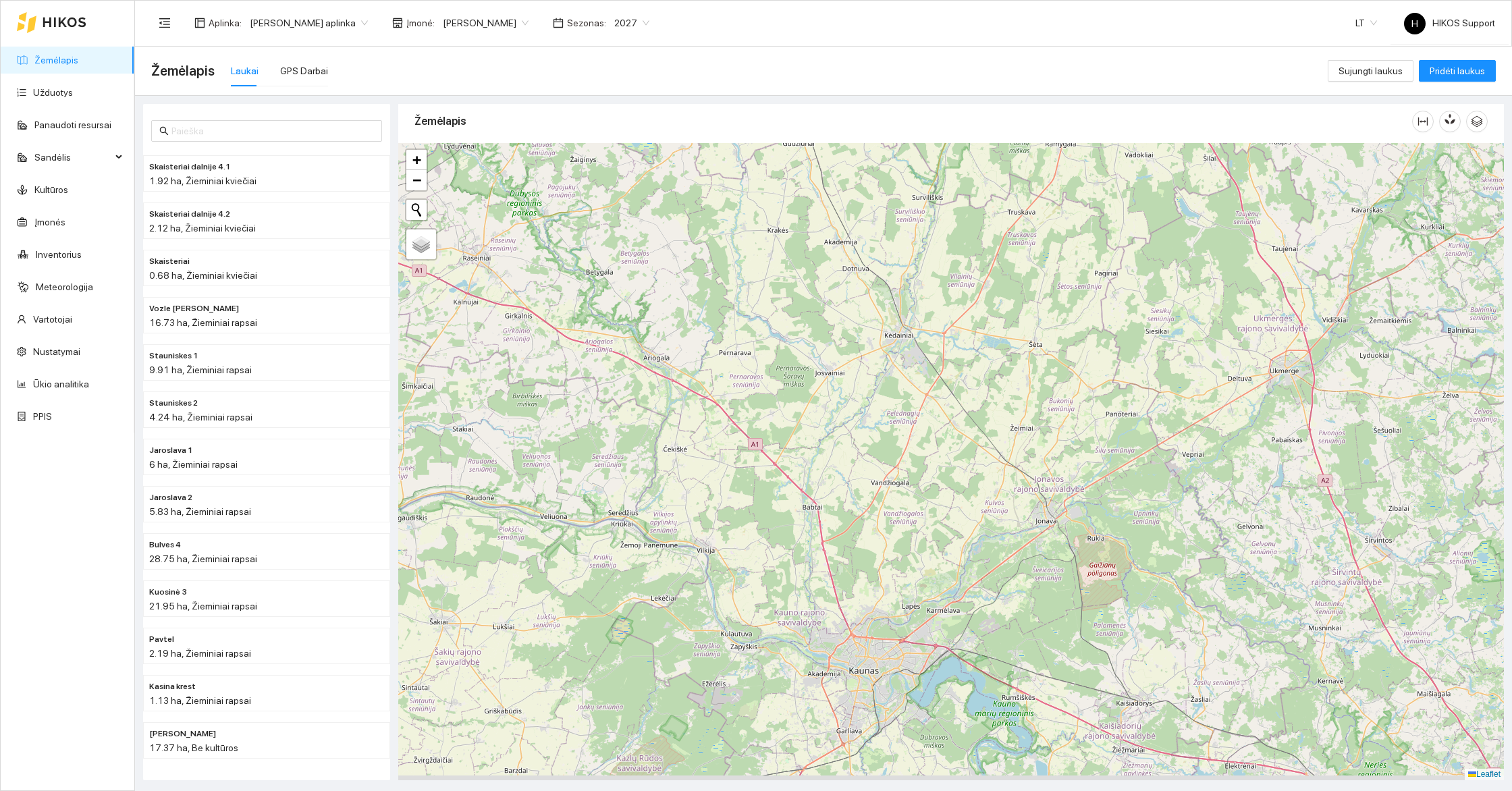
drag, startPoint x: 912, startPoint y: 558, endPoint x: 904, endPoint y: 420, distance: 138.2
click at [904, 420] on div at bounding box center [950, 461] width 1105 height 638
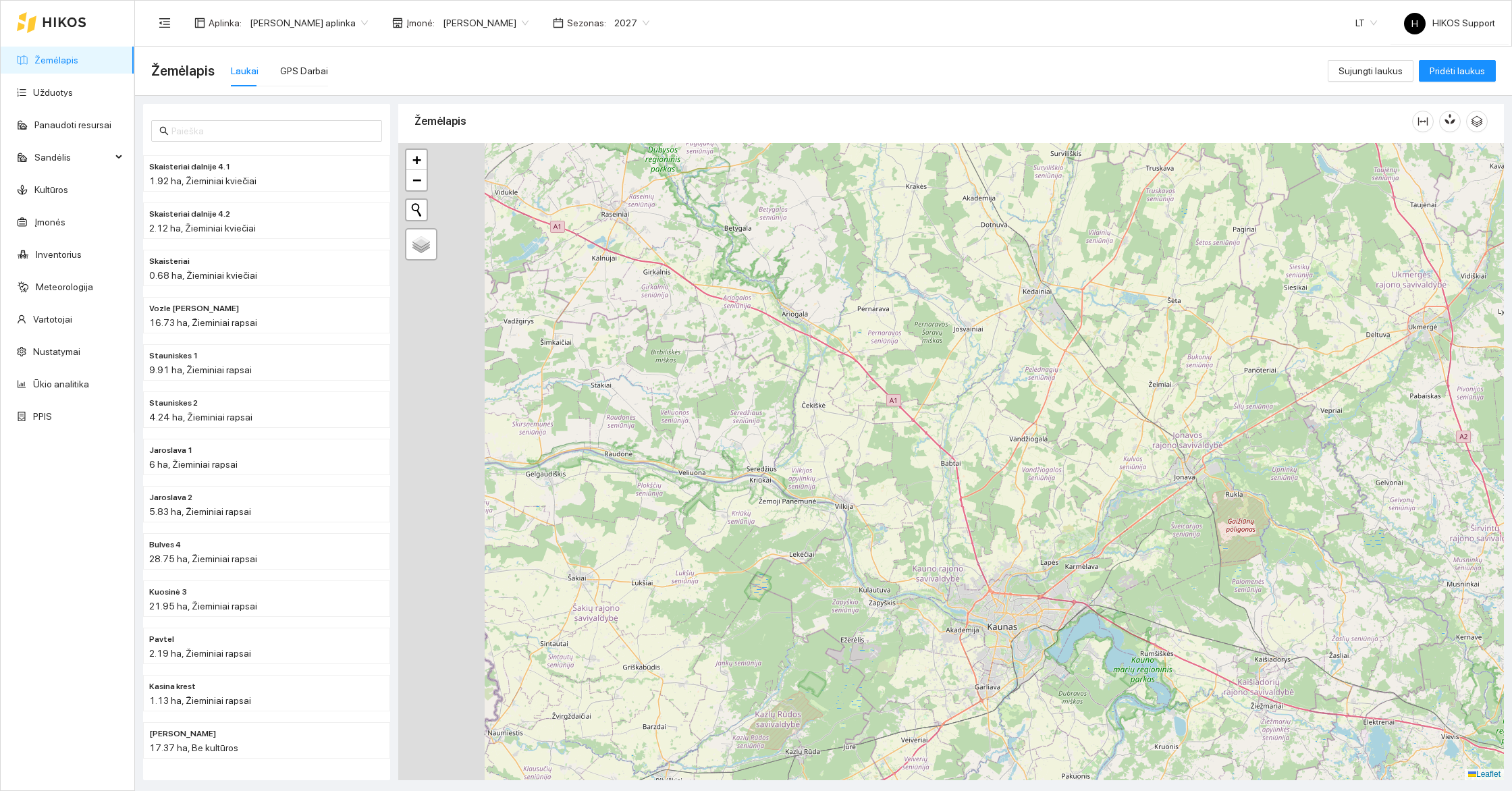
drag, startPoint x: 795, startPoint y: 626, endPoint x: 896, endPoint y: 648, distance: 103.4
click at [896, 648] on div at bounding box center [950, 461] width 1105 height 638
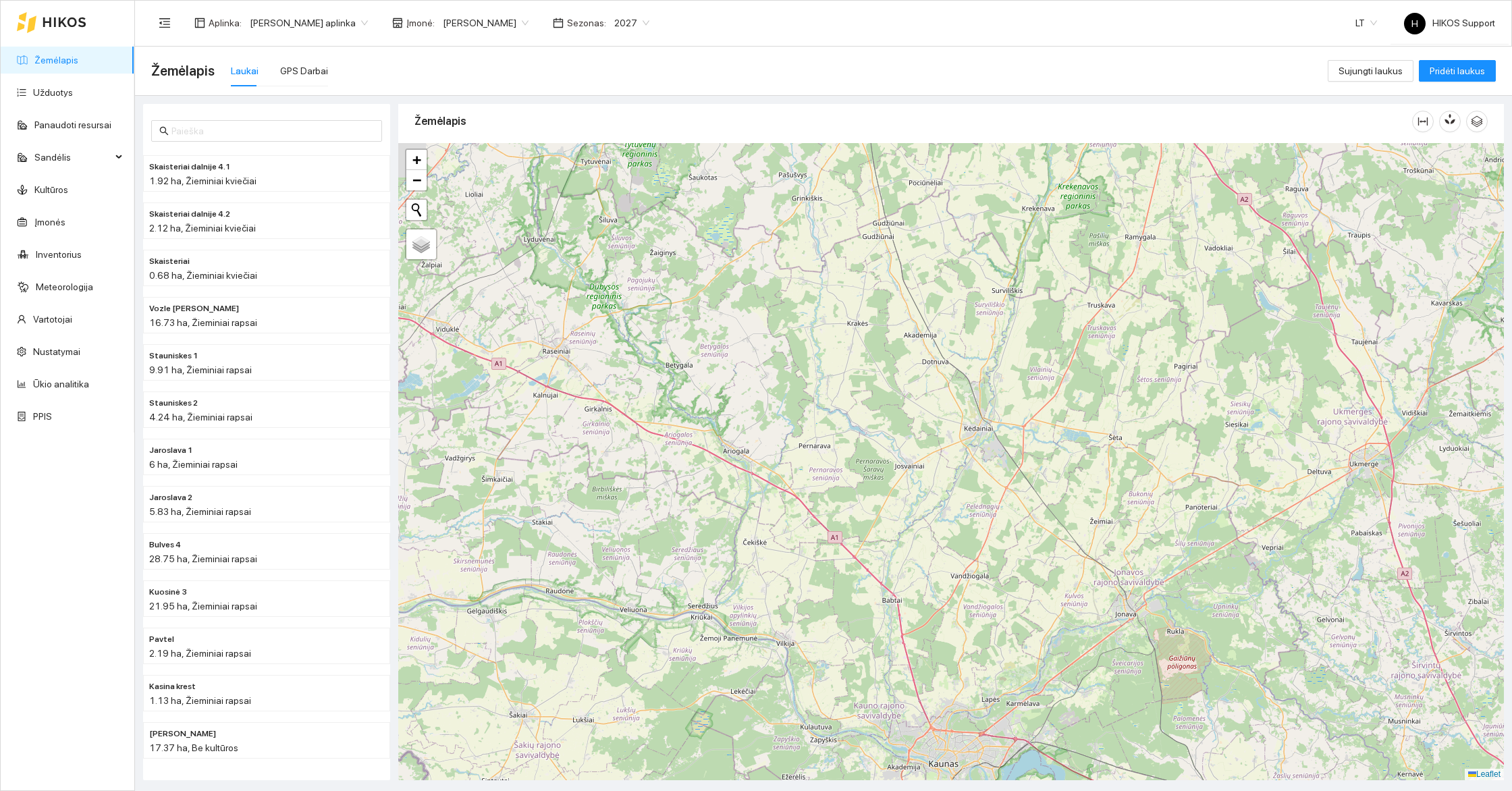
drag, startPoint x: 886, startPoint y: 292, endPoint x: 871, endPoint y: 426, distance: 134.8
click at [871, 426] on div at bounding box center [950, 461] width 1105 height 638
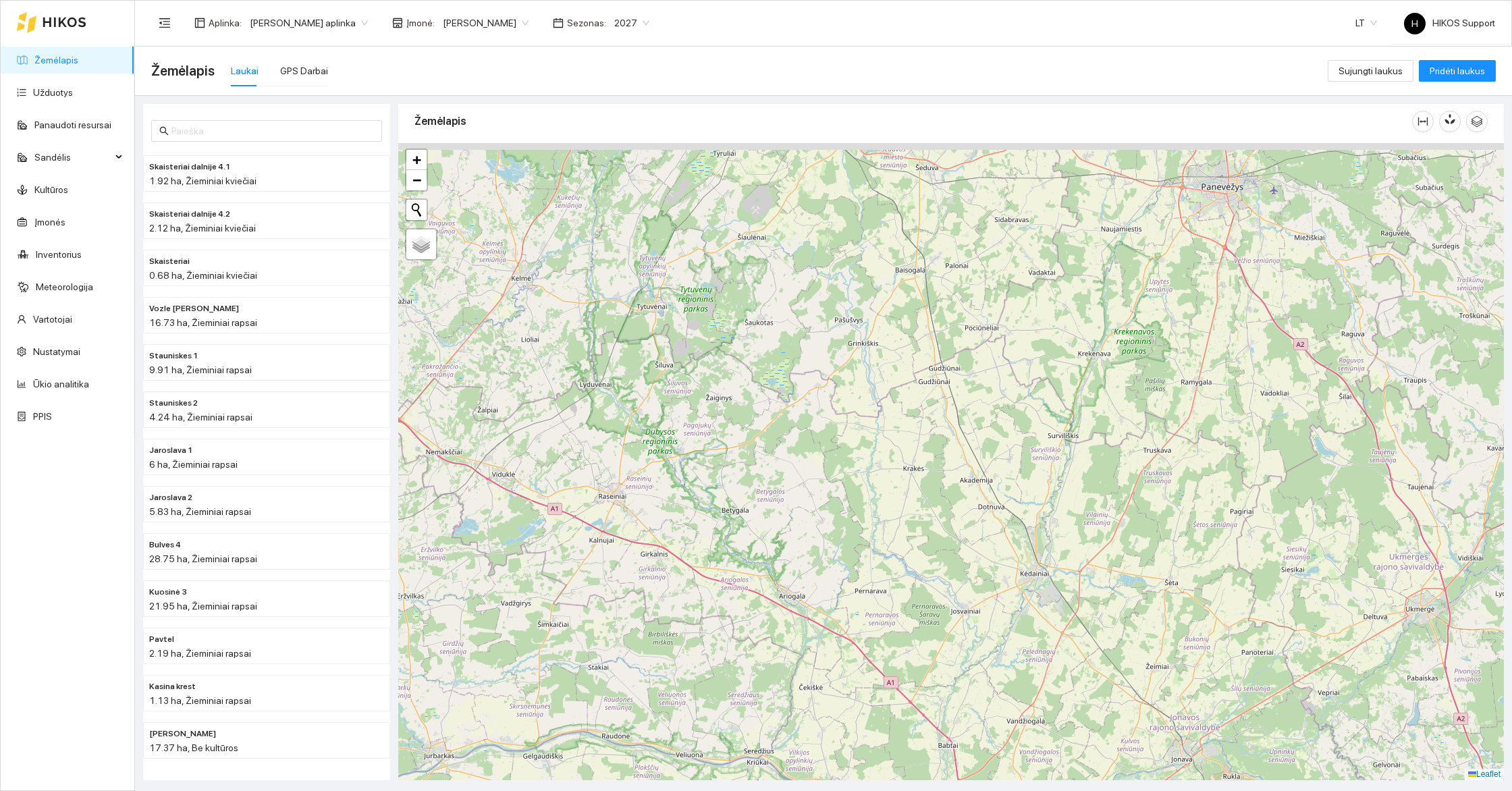
drag, startPoint x: 695, startPoint y: 330, endPoint x: 769, endPoint y: 409, distance: 108.2
click at [769, 409] on div at bounding box center [950, 461] width 1105 height 638
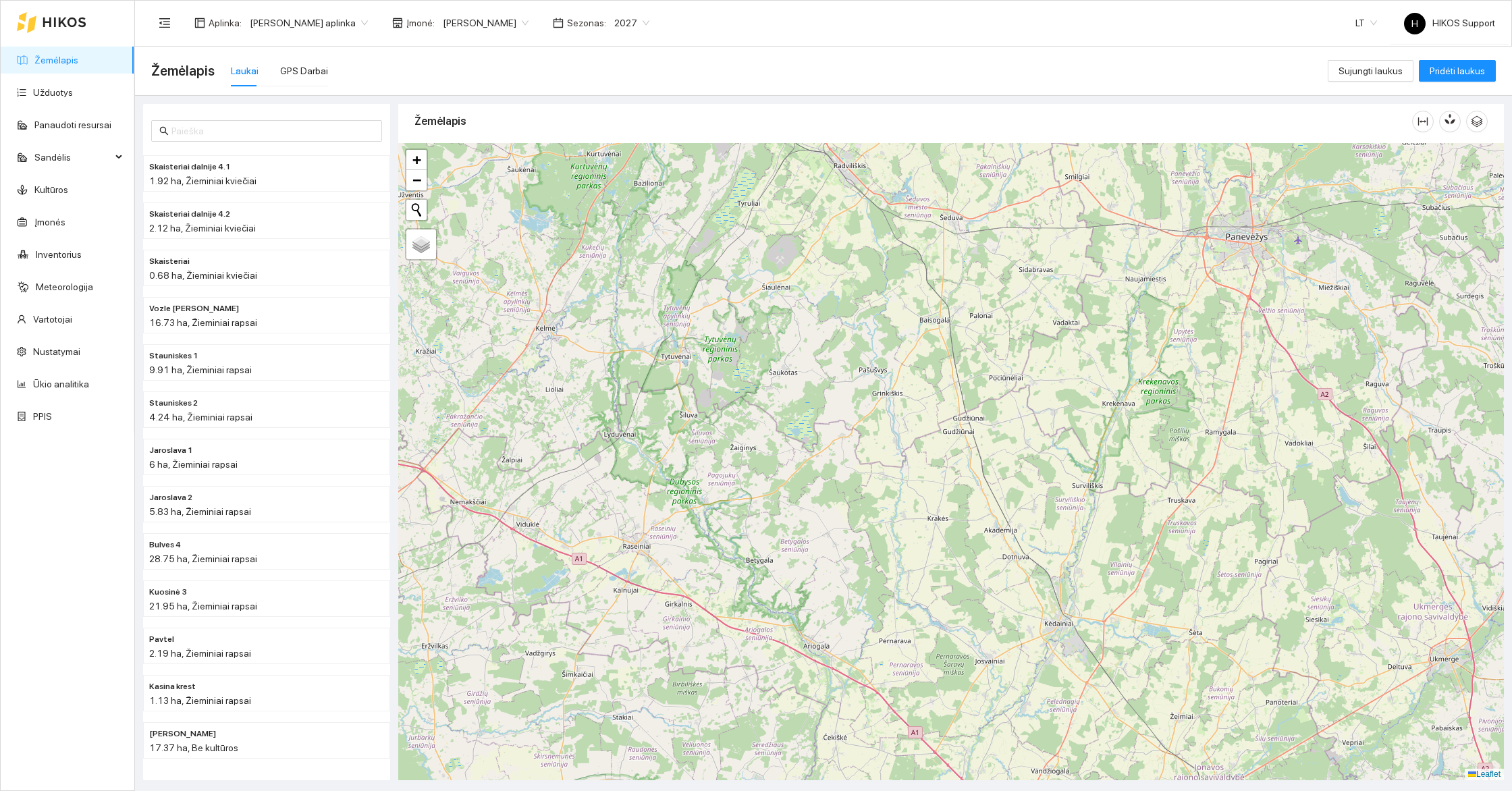
drag, startPoint x: 796, startPoint y: 381, endPoint x: 865, endPoint y: 443, distance: 92.8
click at [865, 443] on div at bounding box center [950, 461] width 1105 height 638
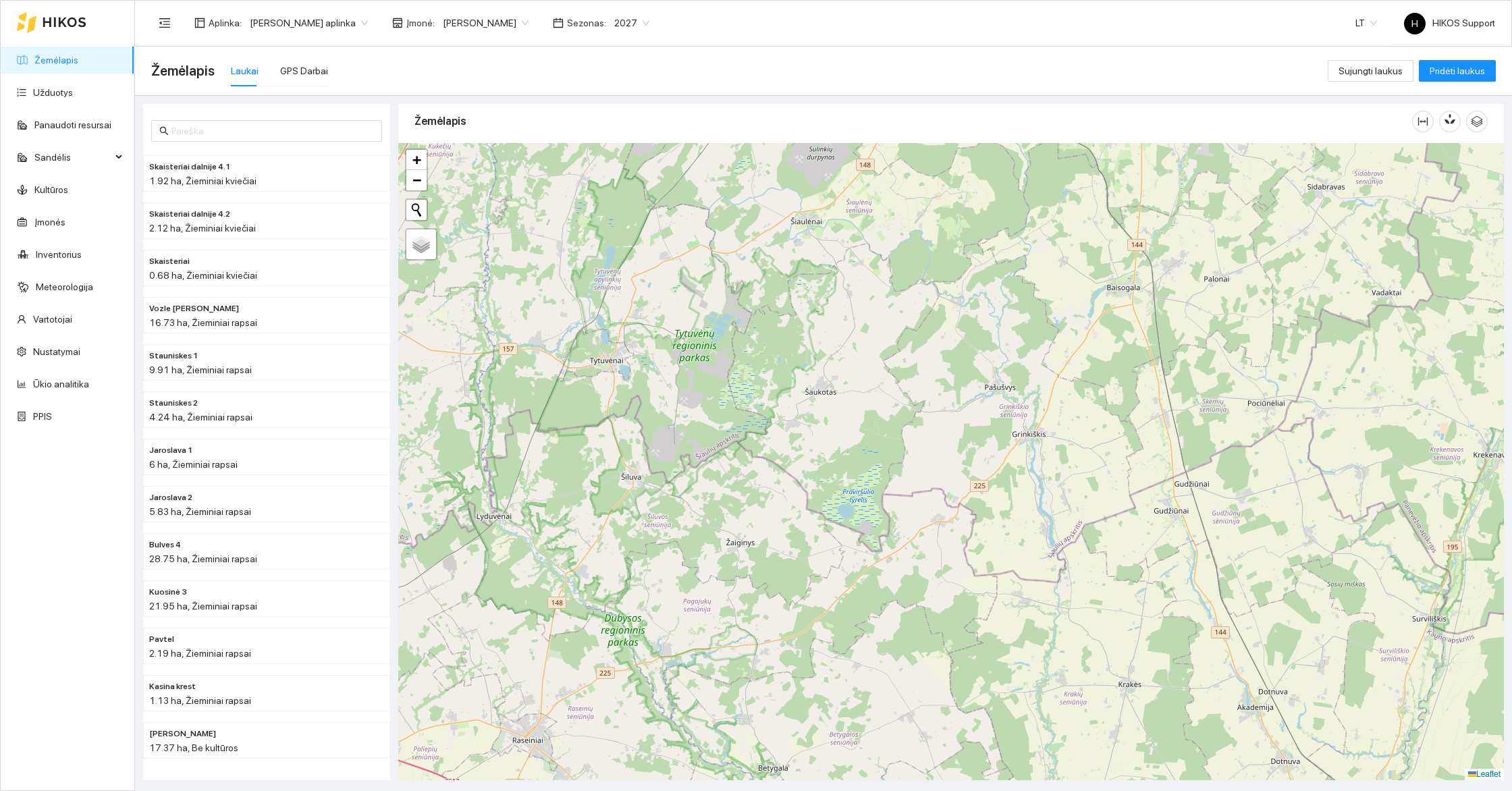
drag, startPoint x: 724, startPoint y: 327, endPoint x: 839, endPoint y: 459, distance: 175.1
click at [839, 459] on div at bounding box center [950, 461] width 1105 height 638
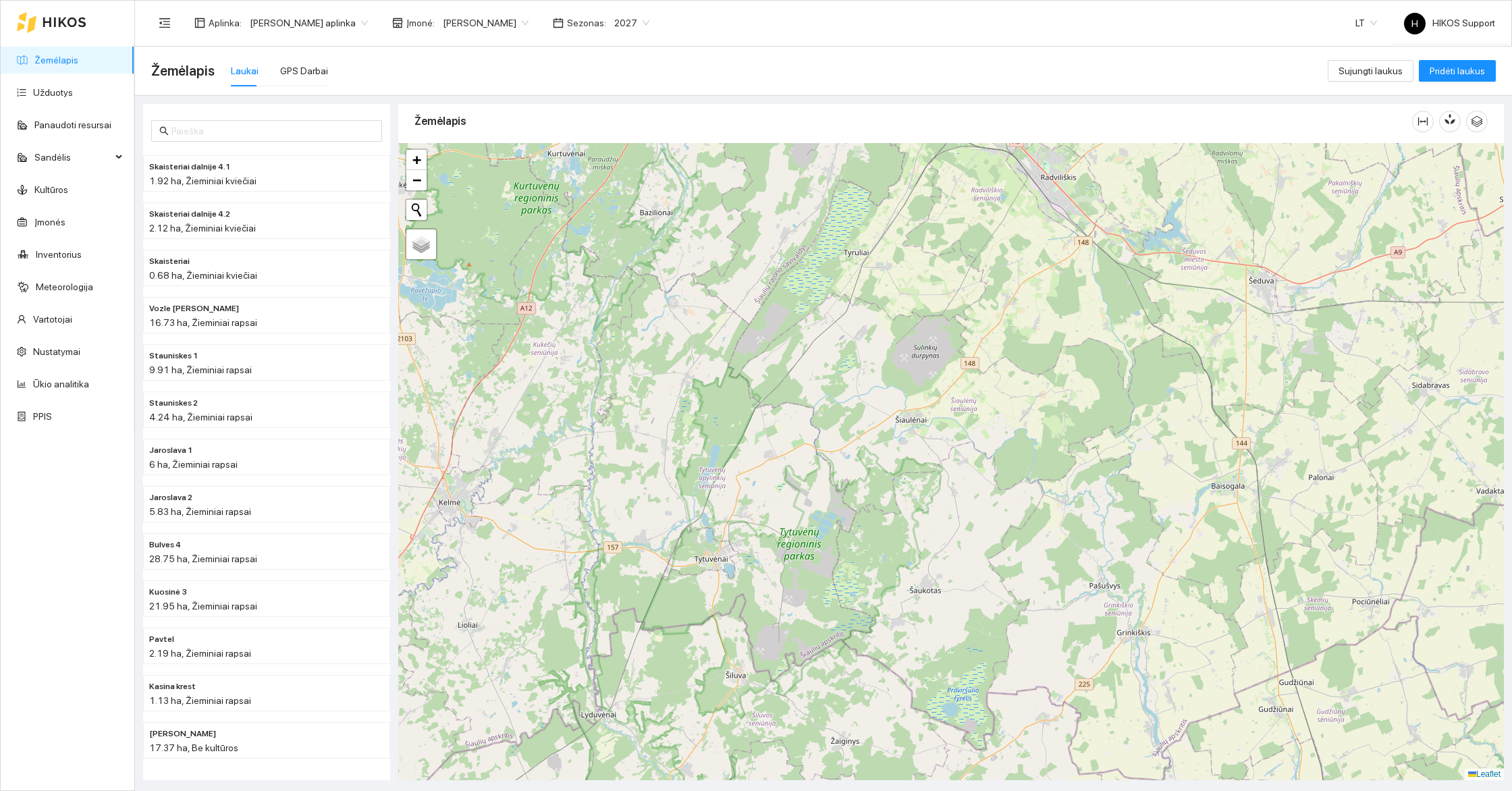
drag, startPoint x: 758, startPoint y: 632, endPoint x: 766, endPoint y: 407, distance: 225.1
click at [766, 407] on div at bounding box center [950, 461] width 1105 height 638
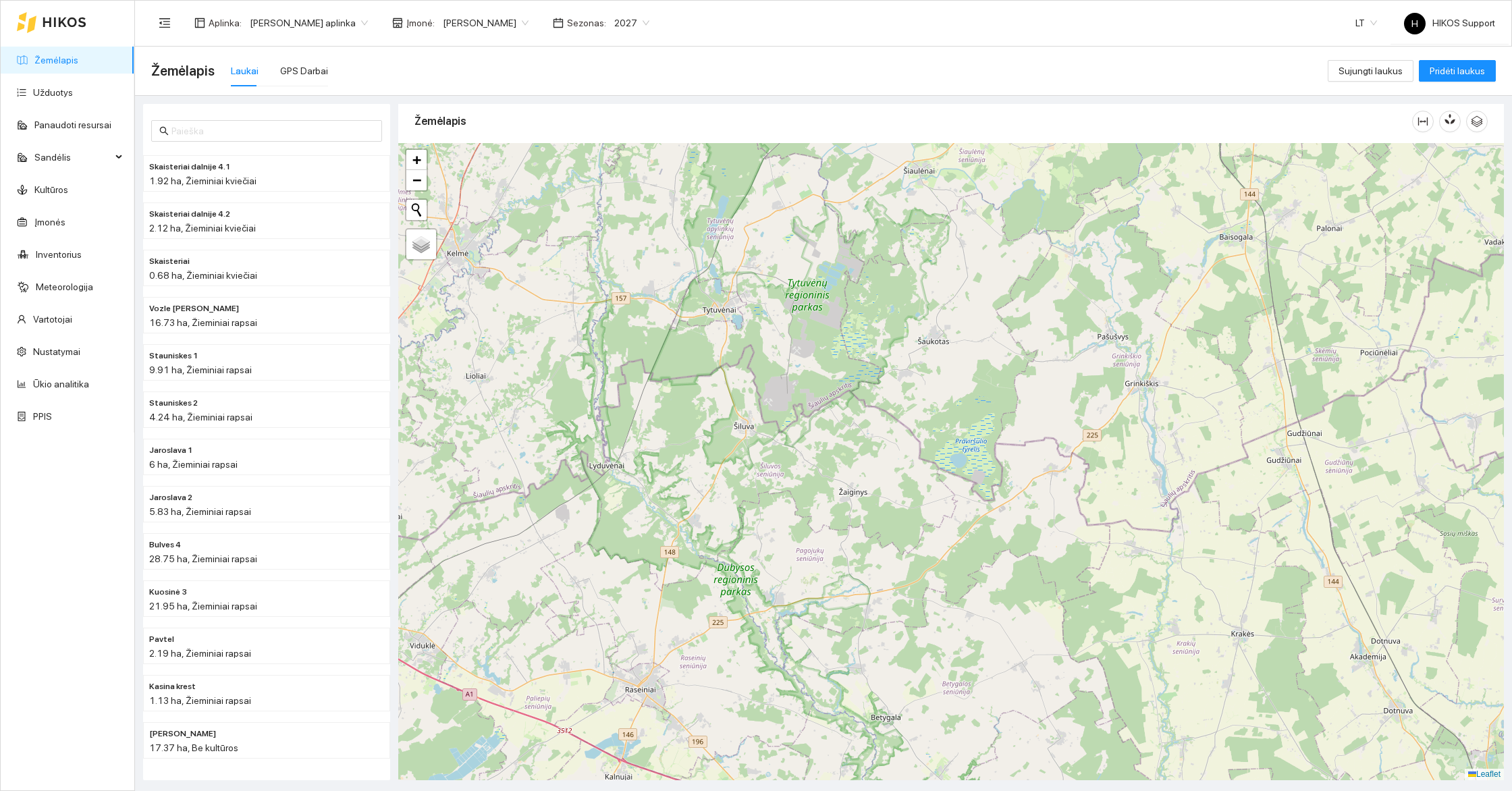
drag, startPoint x: 655, startPoint y: 752, endPoint x: 679, endPoint y: 576, distance: 177.6
click at [679, 576] on div at bounding box center [950, 461] width 1105 height 638
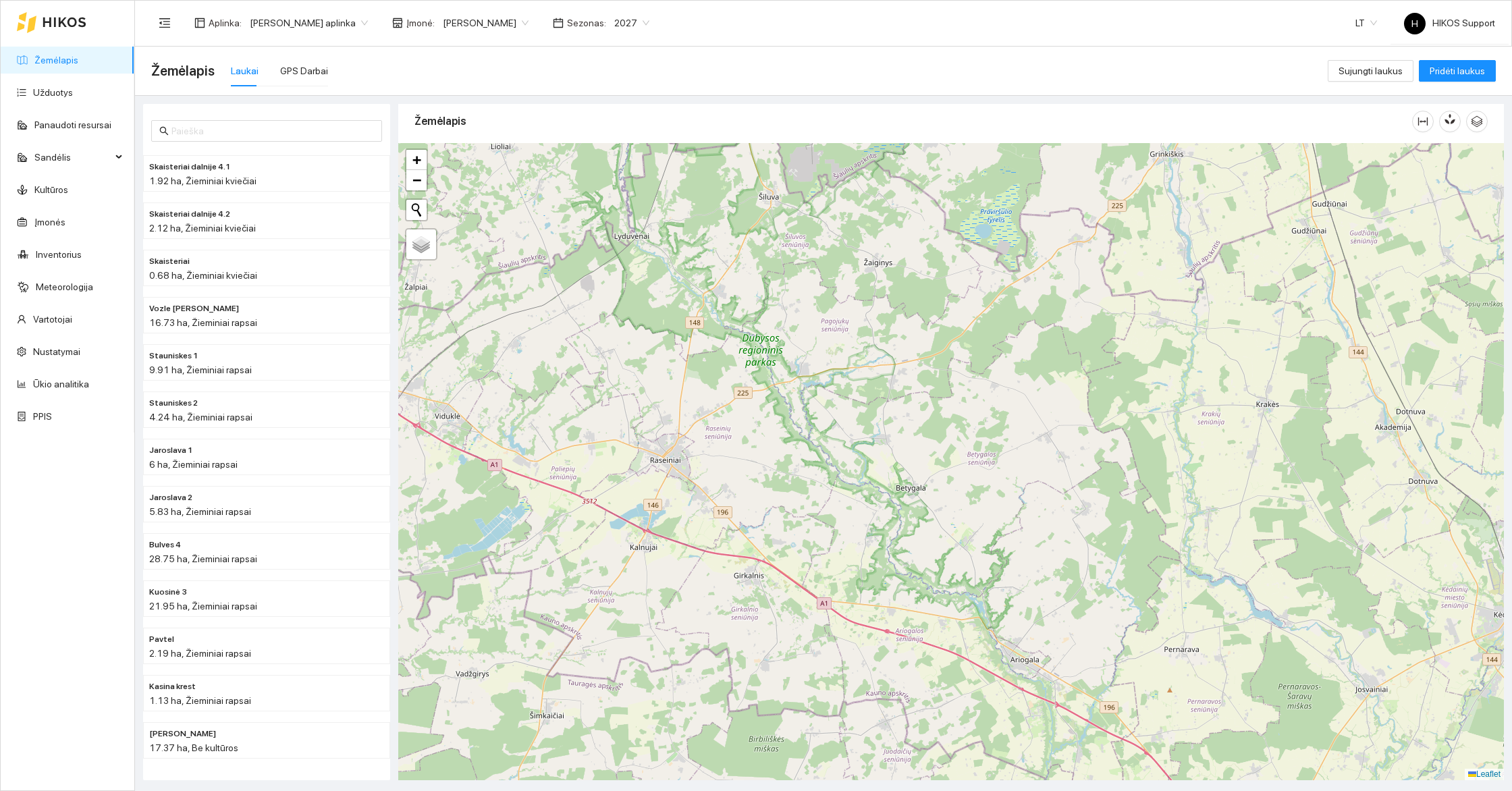
drag, startPoint x: 649, startPoint y: 497, endPoint x: 649, endPoint y: 419, distance: 78.0
click at [649, 419] on div at bounding box center [950, 461] width 1105 height 638
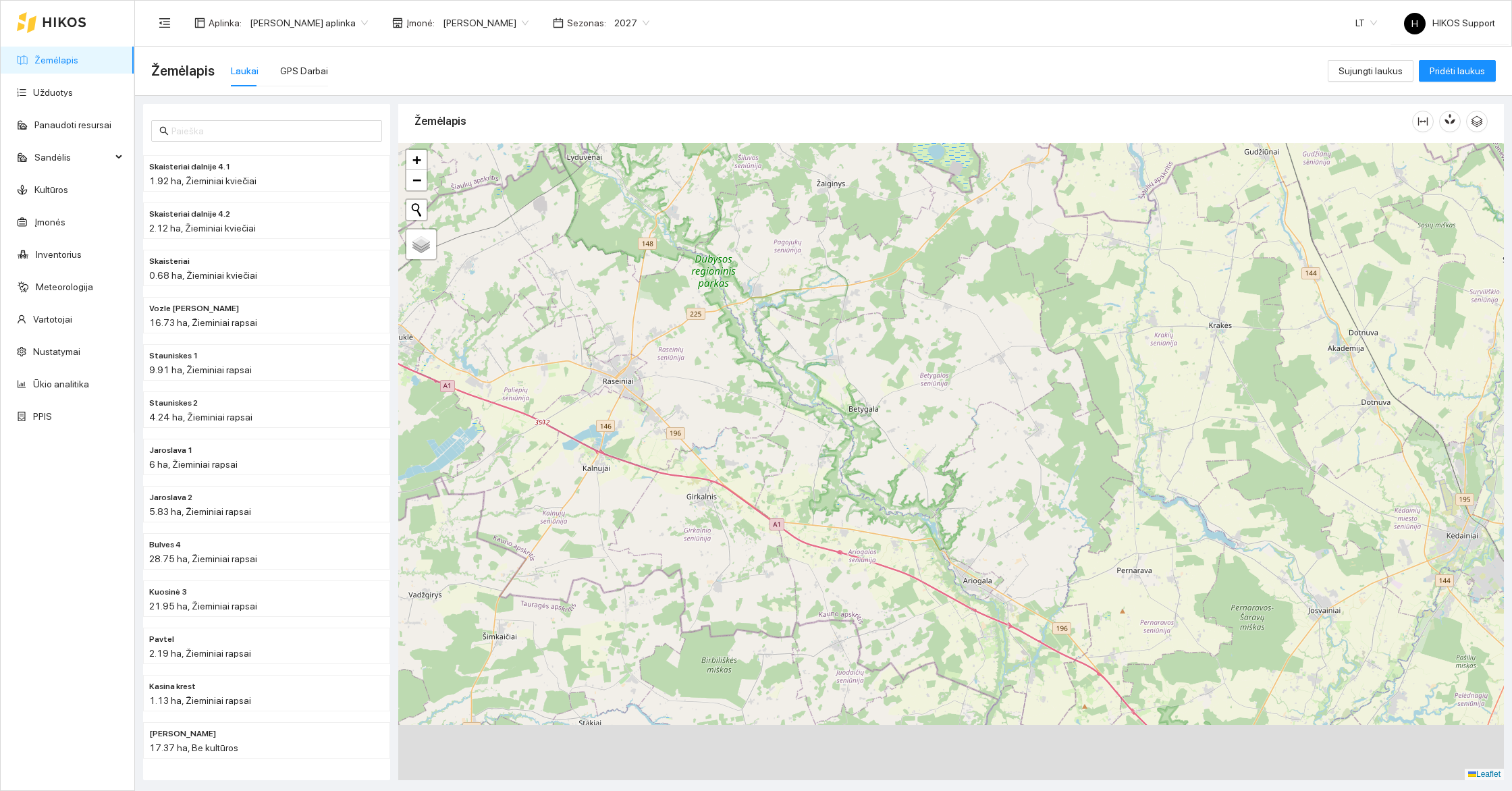
drag, startPoint x: 738, startPoint y: 551, endPoint x: 675, endPoint y: 461, distance: 109.9
click at [675, 461] on div at bounding box center [950, 461] width 1105 height 638
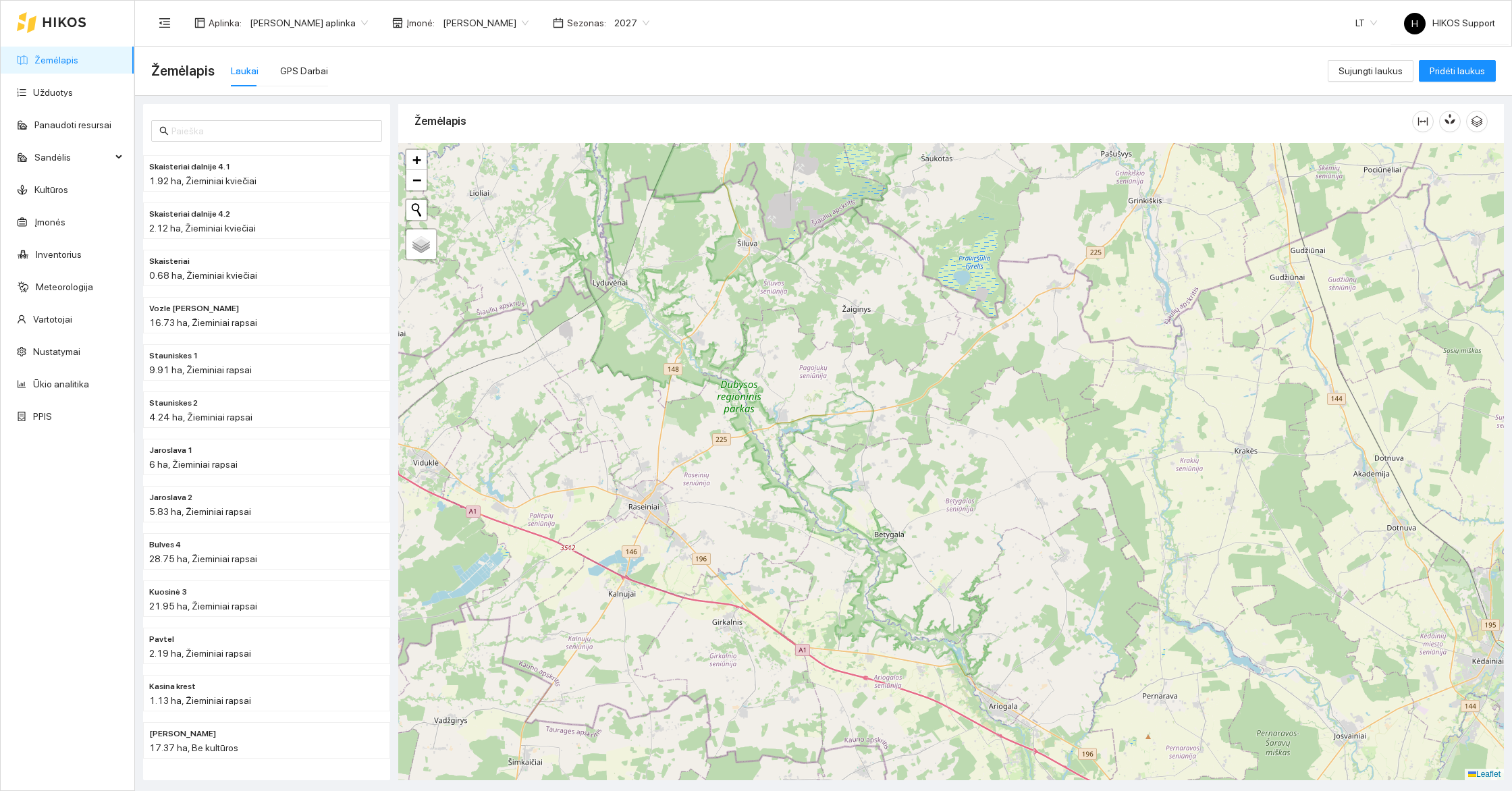
drag, startPoint x: 709, startPoint y: 360, endPoint x: 750, endPoint y: 527, distance: 172.0
click at [750, 527] on div at bounding box center [950, 461] width 1105 height 638
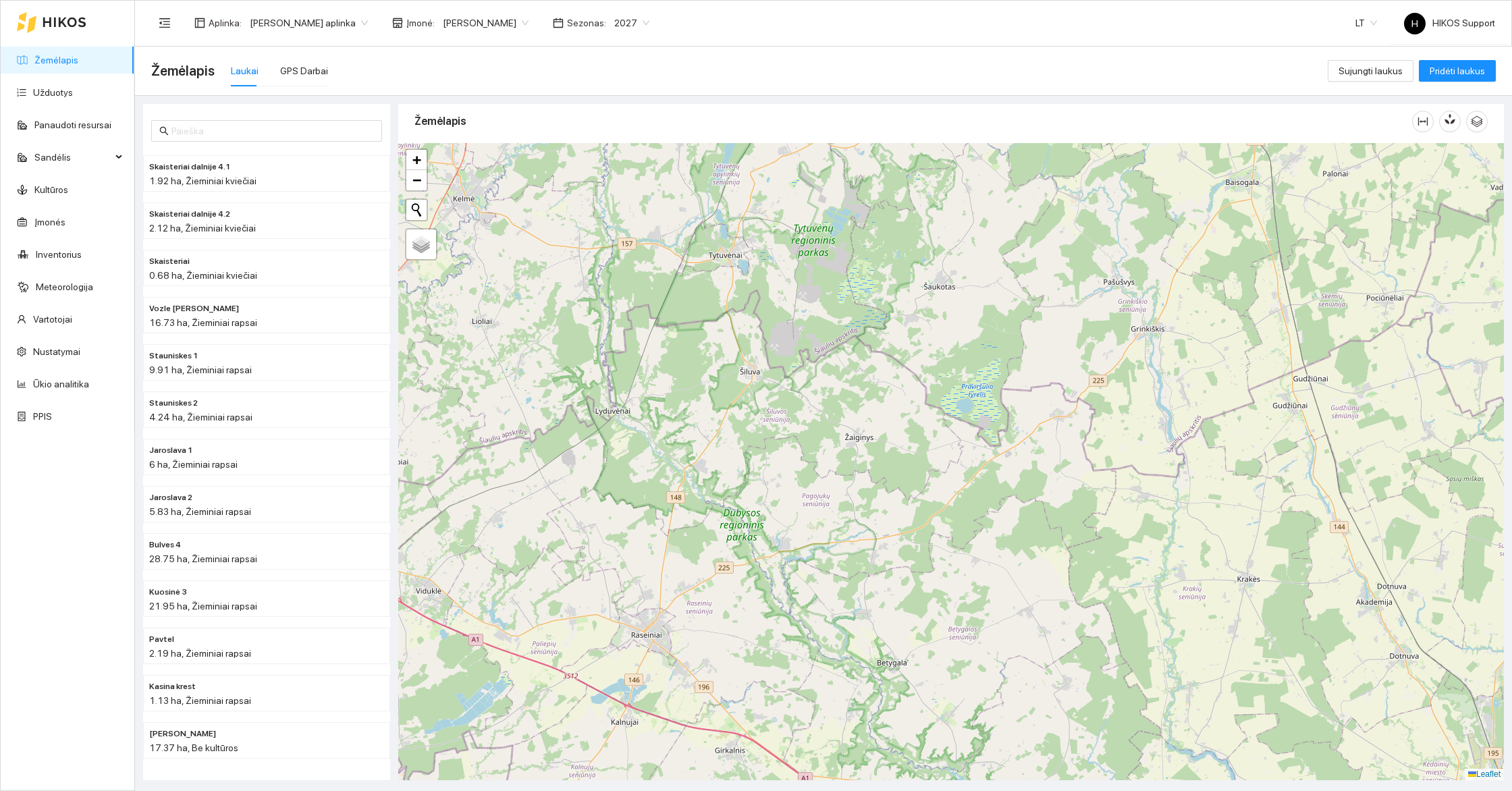
drag, startPoint x: 787, startPoint y: 262, endPoint x: 802, endPoint y: 462, distance: 200.6
click at [802, 462] on div at bounding box center [950, 461] width 1105 height 638
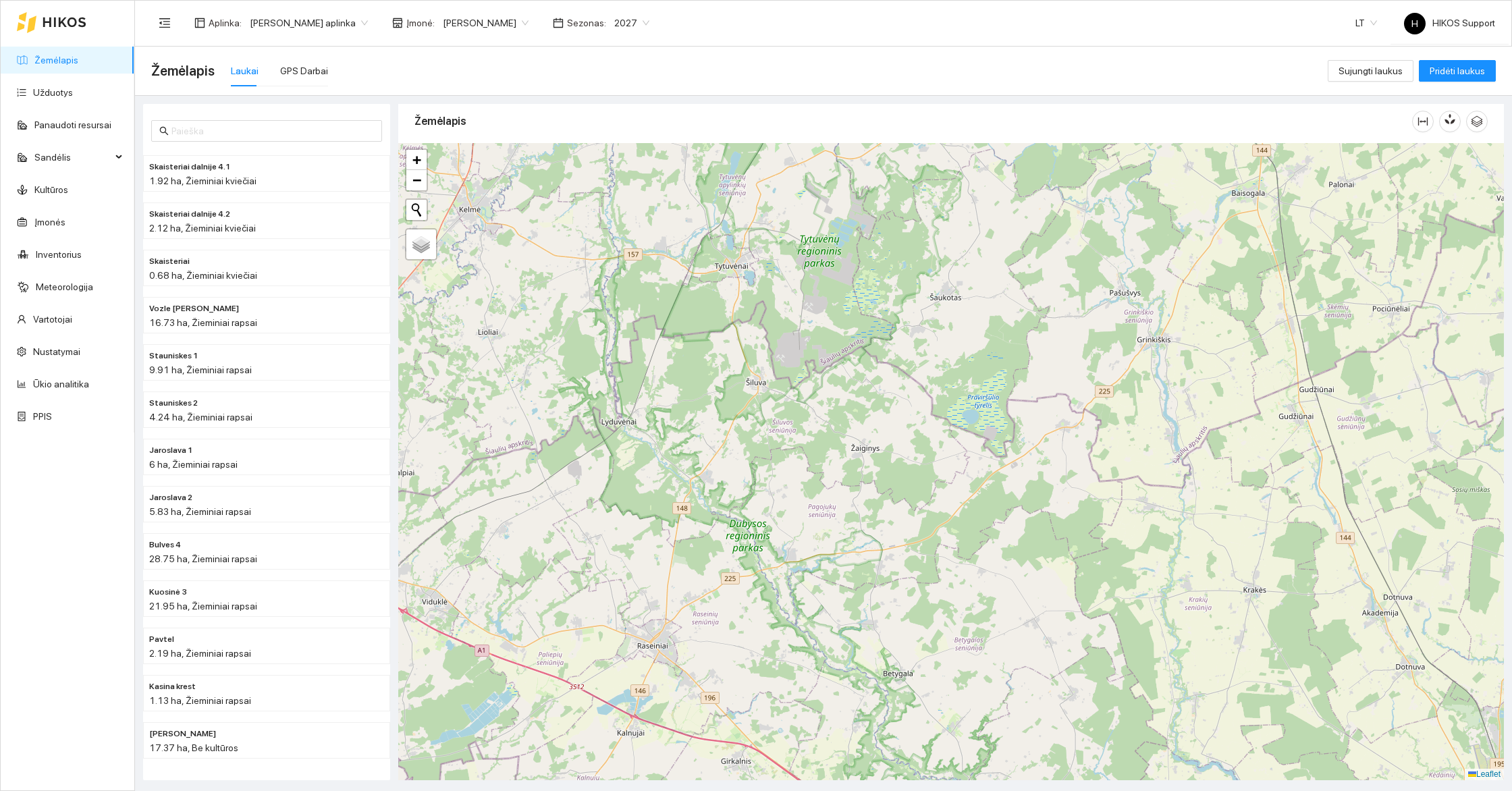
drag, startPoint x: 790, startPoint y: 586, endPoint x: 771, endPoint y: 451, distance: 136.3
click at [771, 451] on div at bounding box center [950, 461] width 1105 height 638
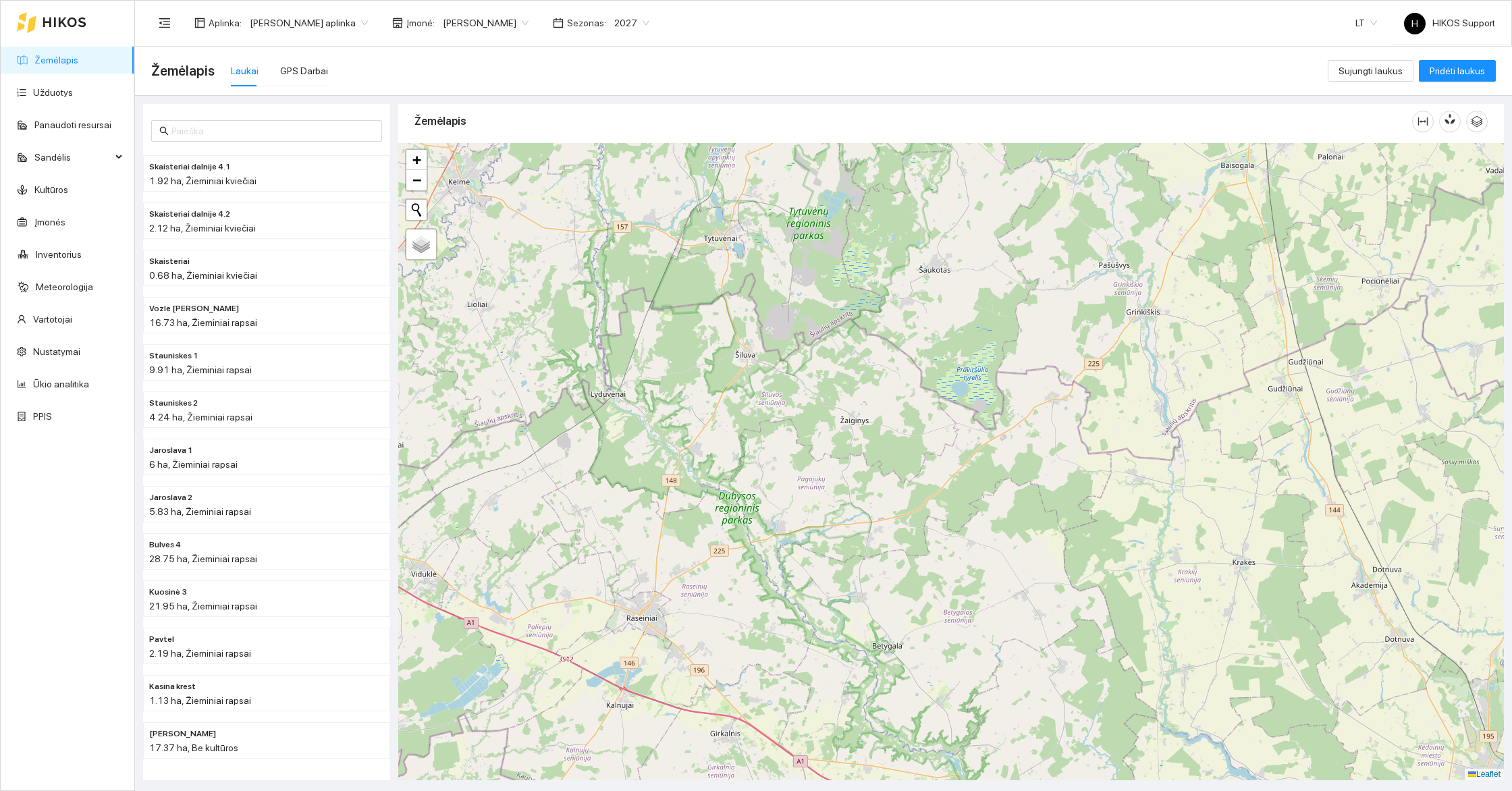
drag, startPoint x: 807, startPoint y: 253, endPoint x: 782, endPoint y: 400, distance: 149.1
click at [782, 400] on div at bounding box center [950, 461] width 1105 height 638
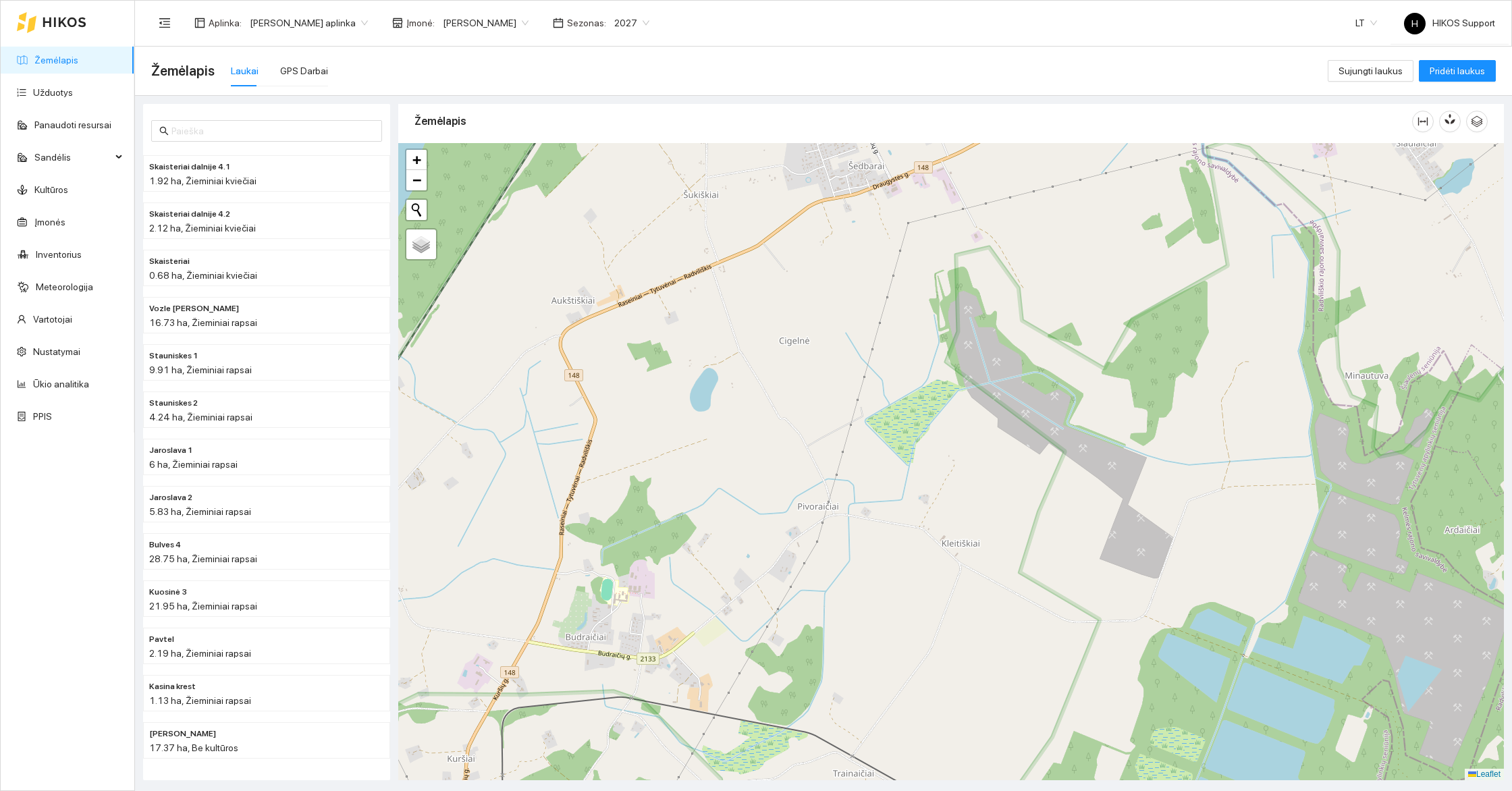
drag, startPoint x: 769, startPoint y: 287, endPoint x: 768, endPoint y: 491, distance: 204.0
click at [768, 491] on div at bounding box center [950, 461] width 1105 height 638
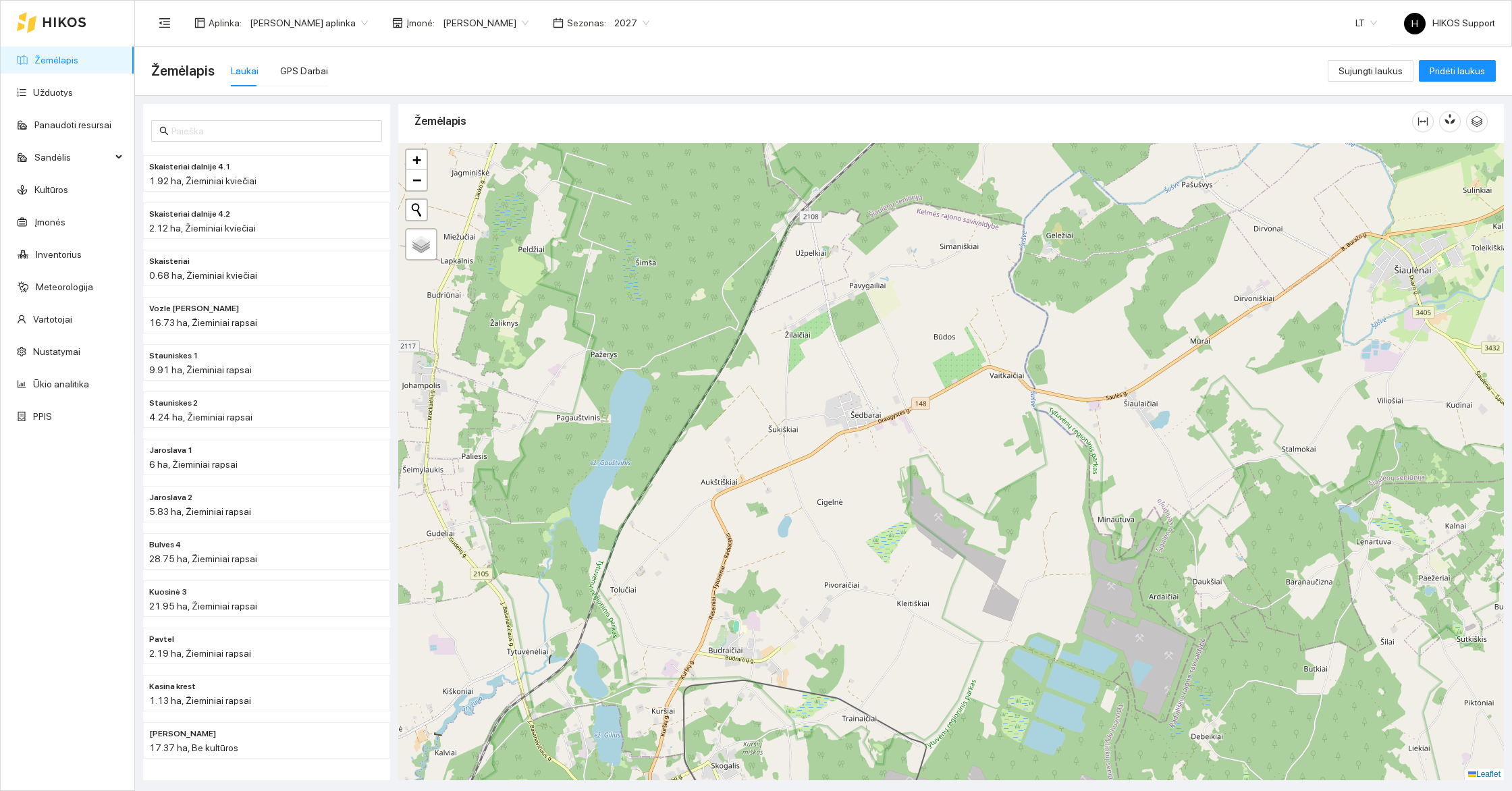
drag, startPoint x: 821, startPoint y: 431, endPoint x: 821, endPoint y: 473, distance: 42.0
click at [821, 467] on div at bounding box center [950, 461] width 1105 height 638
